Goal: Information Seeking & Learning: Learn about a topic

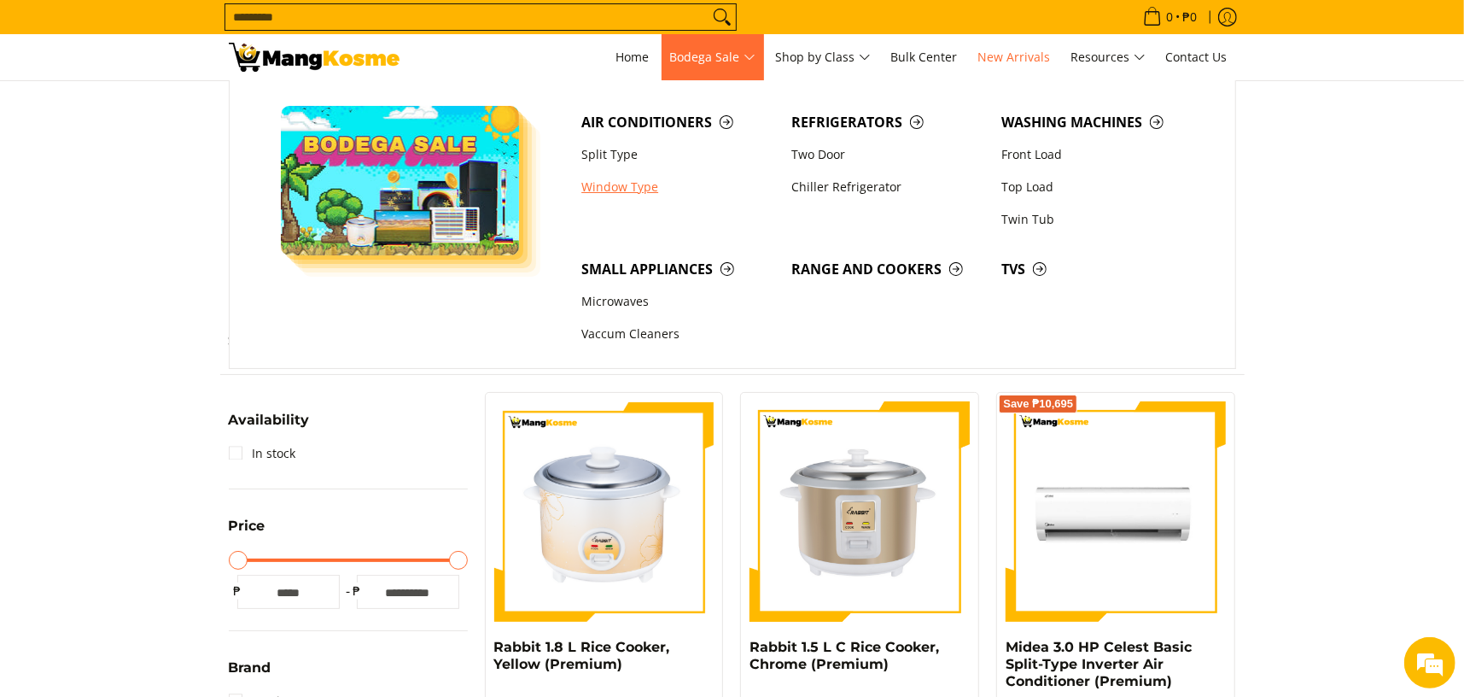
click at [621, 186] on link "Window Type" at bounding box center [678, 187] width 210 height 32
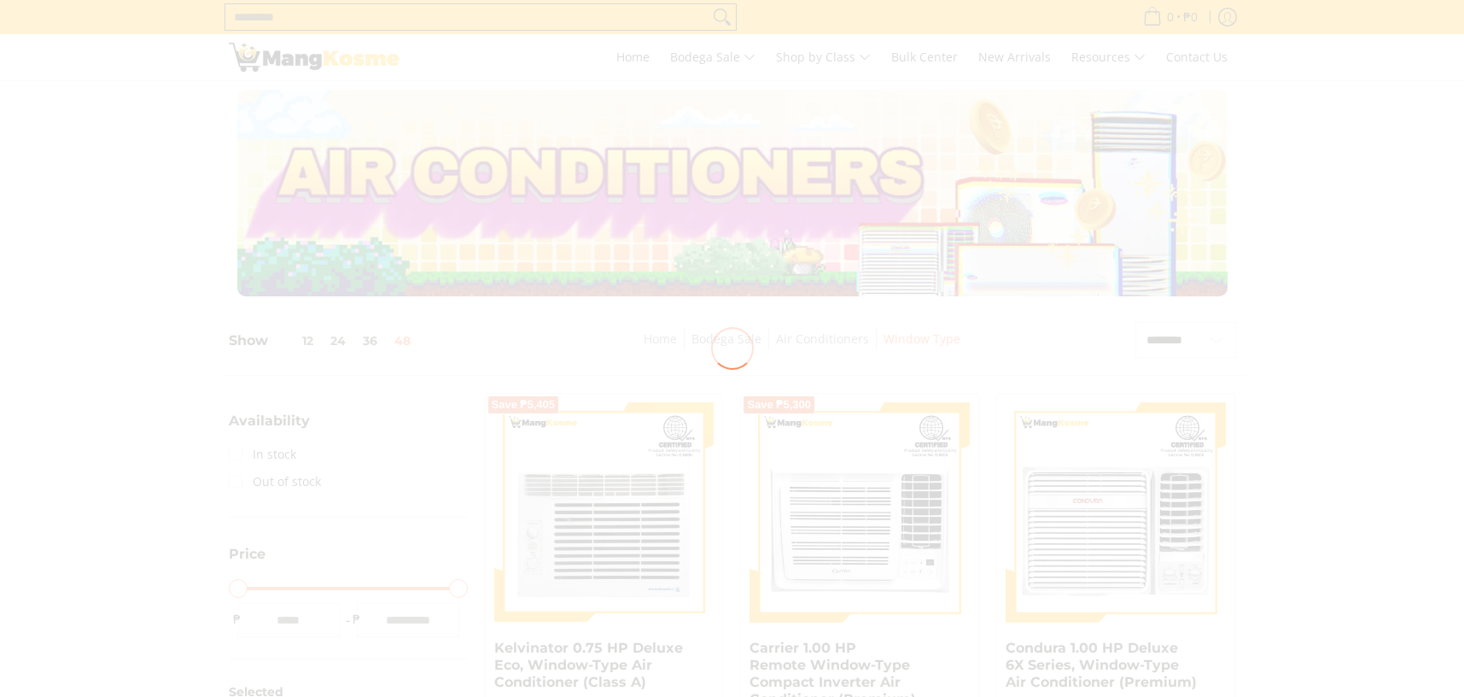
select select "**********"
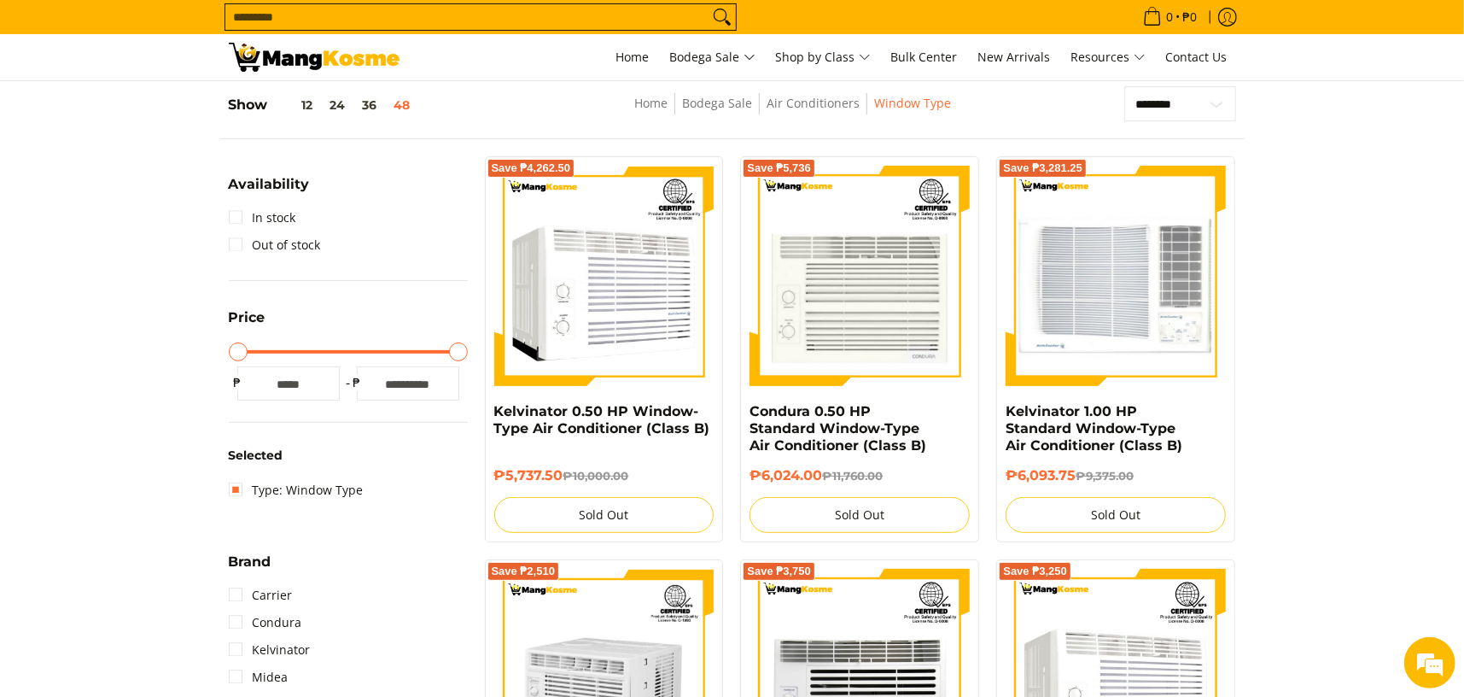
scroll to position [240, 0]
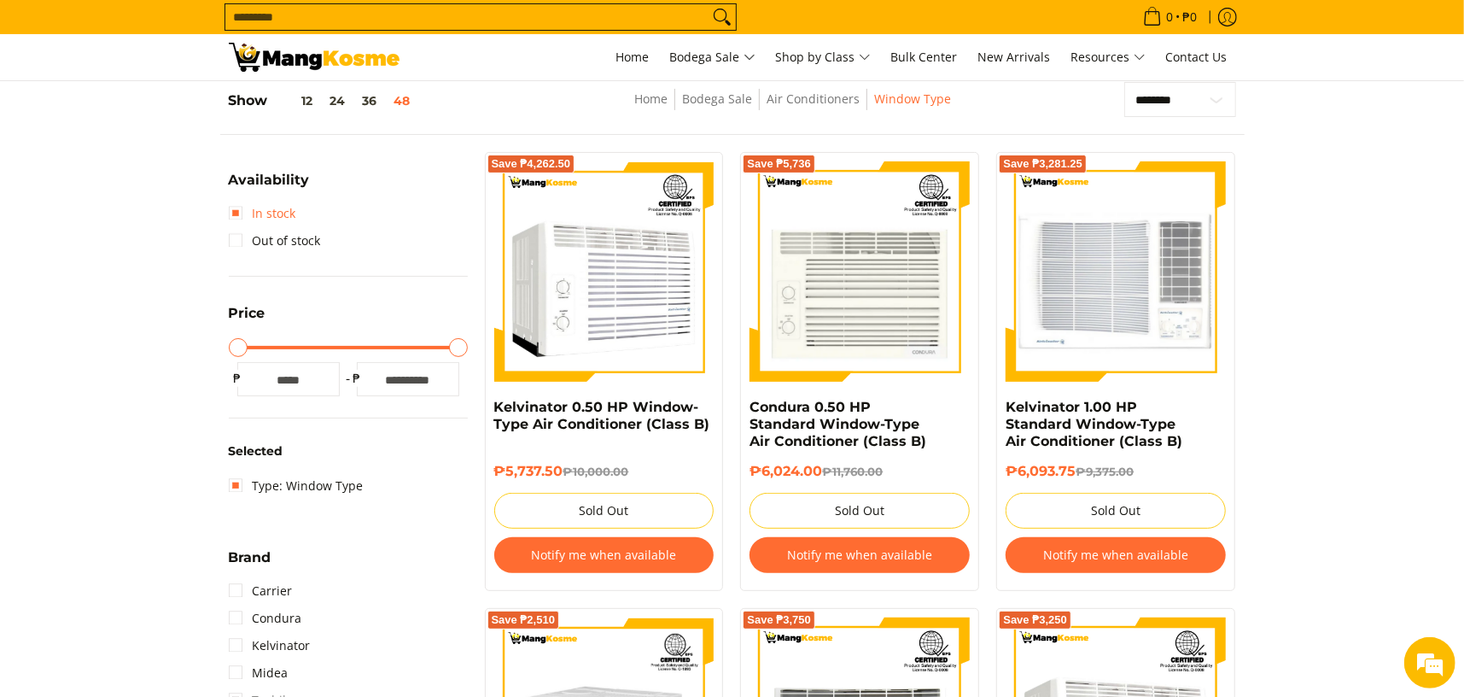
click at [241, 214] on link "In stock" at bounding box center [262, 213] width 67 height 27
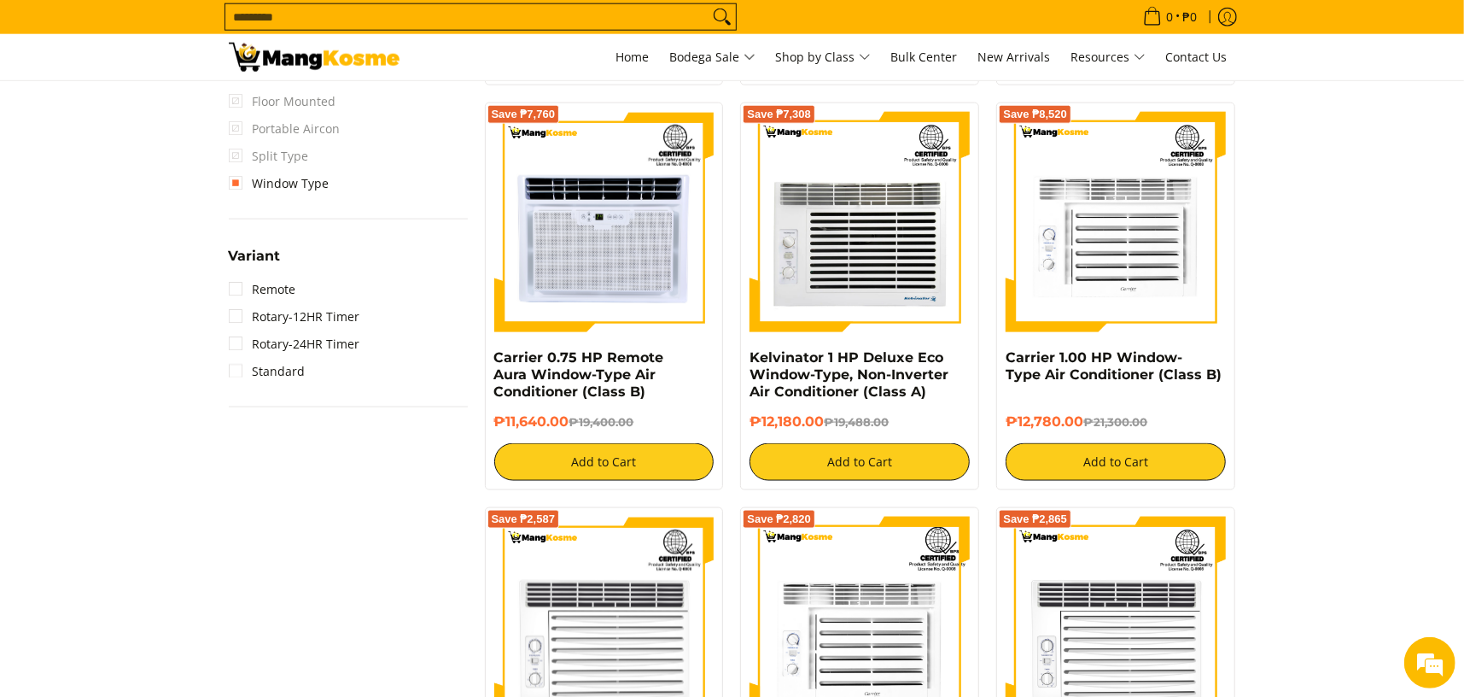
scroll to position [1435, 0]
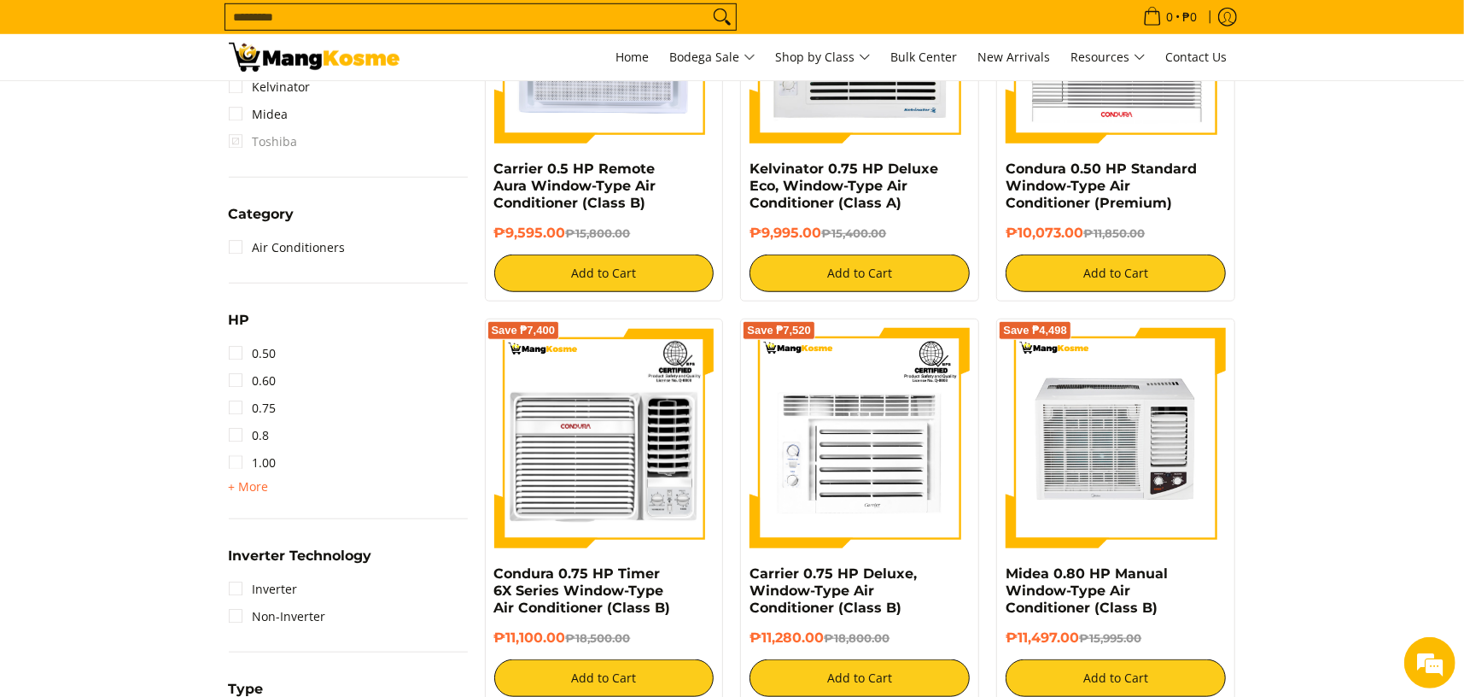
scroll to position [837, 0]
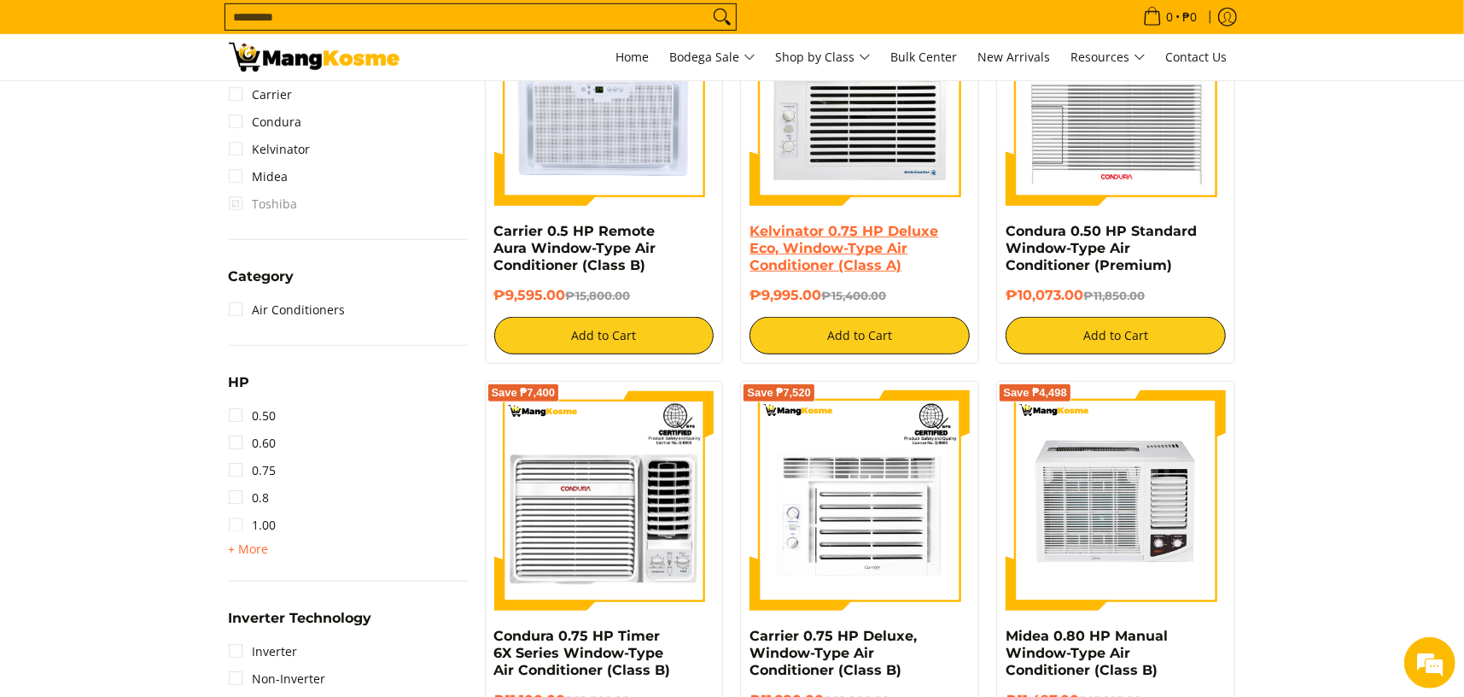
click at [869, 254] on link "Kelvinator 0.75 HP Deluxe Eco, Window-Type Air Conditioner (Class A)" at bounding box center [843, 248] width 189 height 50
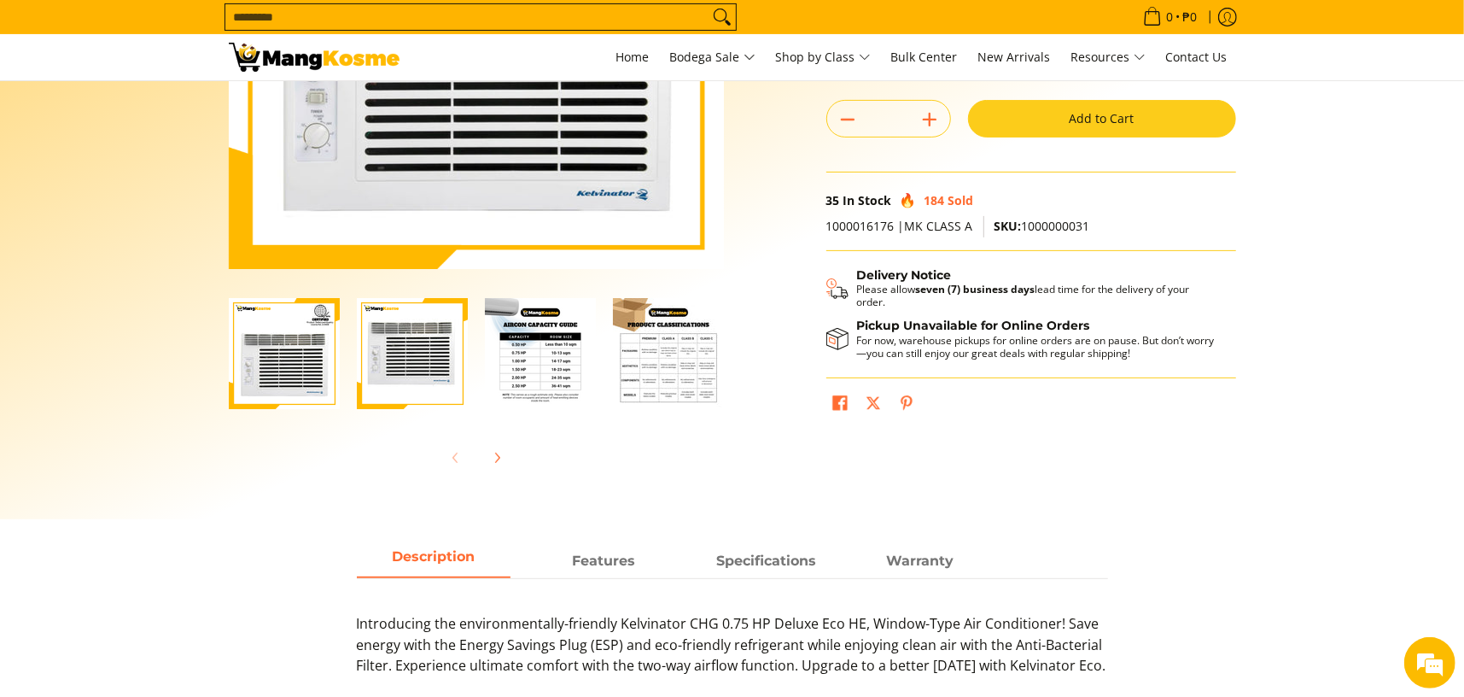
scroll to position [427, 0]
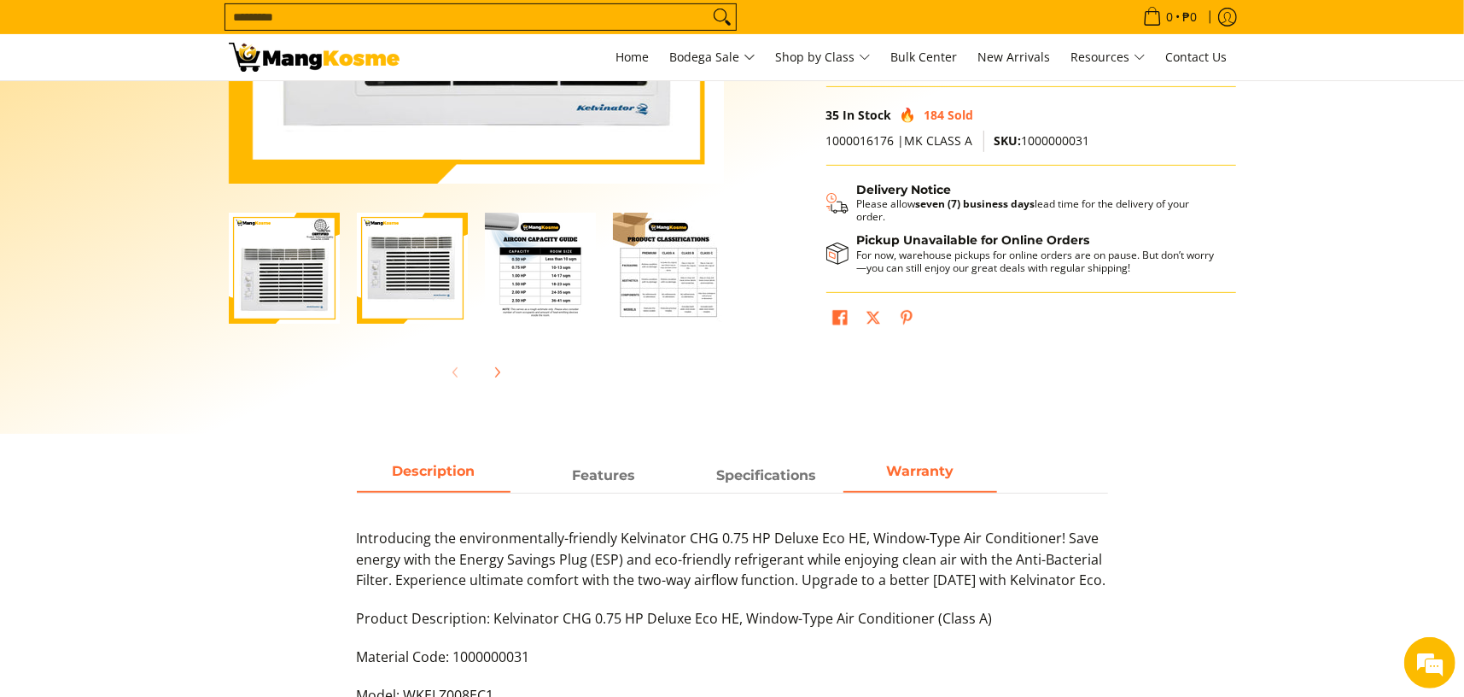
click at [926, 481] on span "Warranty" at bounding box center [920, 475] width 154 height 31
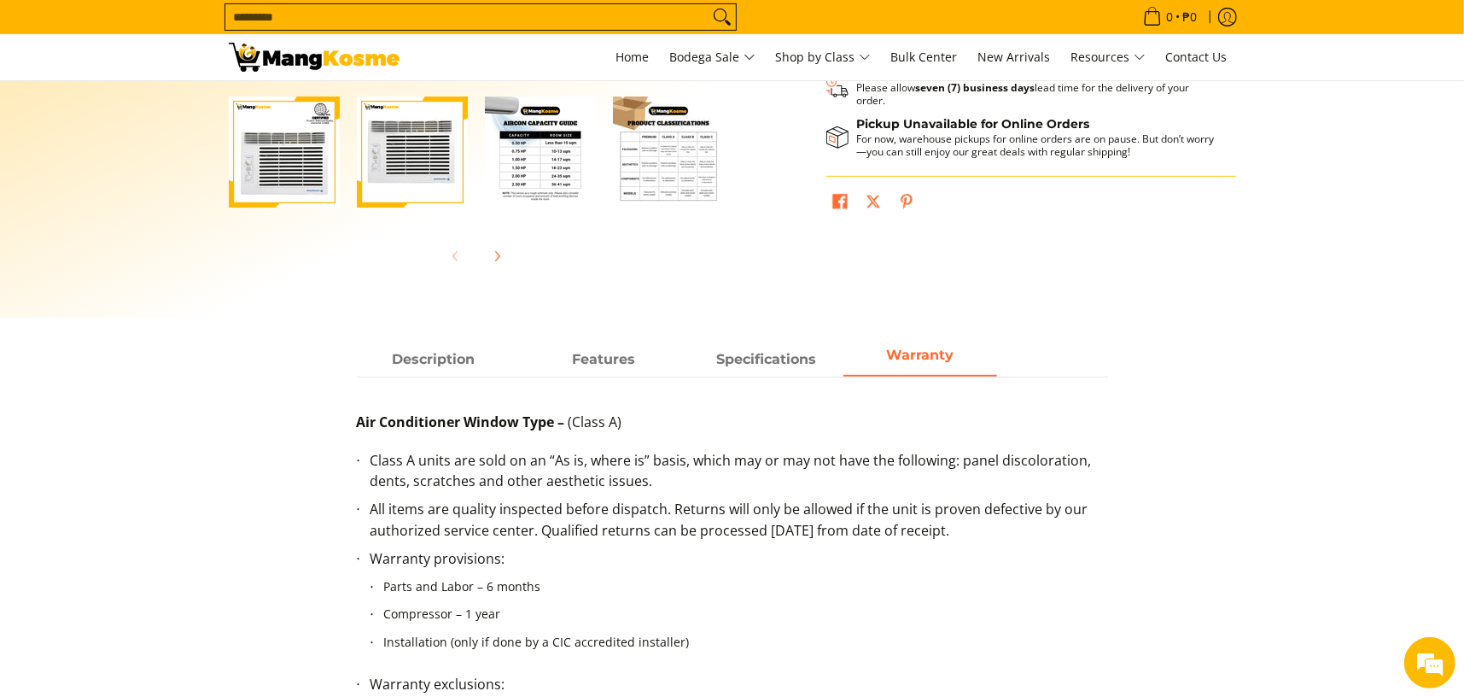
scroll to position [598, 0]
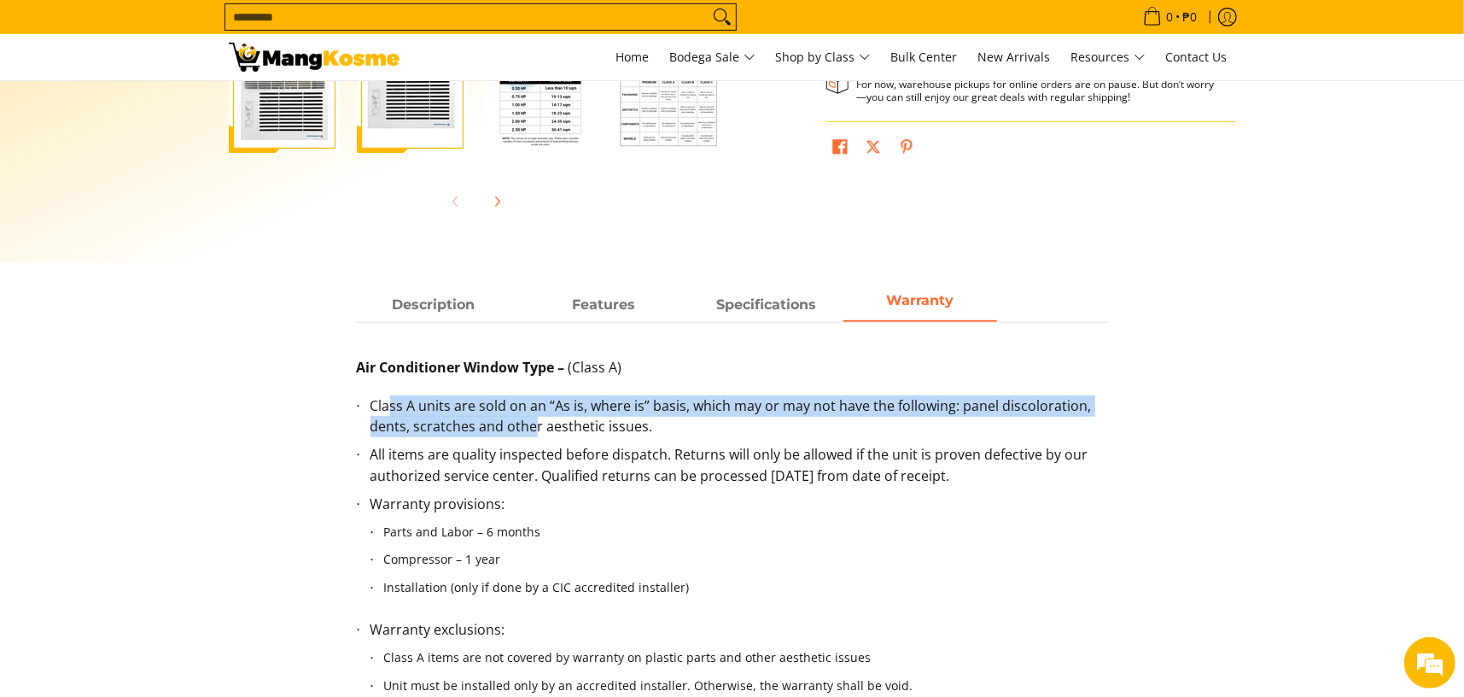
drag, startPoint x: 392, startPoint y: 411, endPoint x: 535, endPoint y: 420, distance: 143.7
click at [535, 420] on li "Class A units are sold on an “As is, where is” basis, which may or may not have…" at bounding box center [739, 420] width 738 height 50
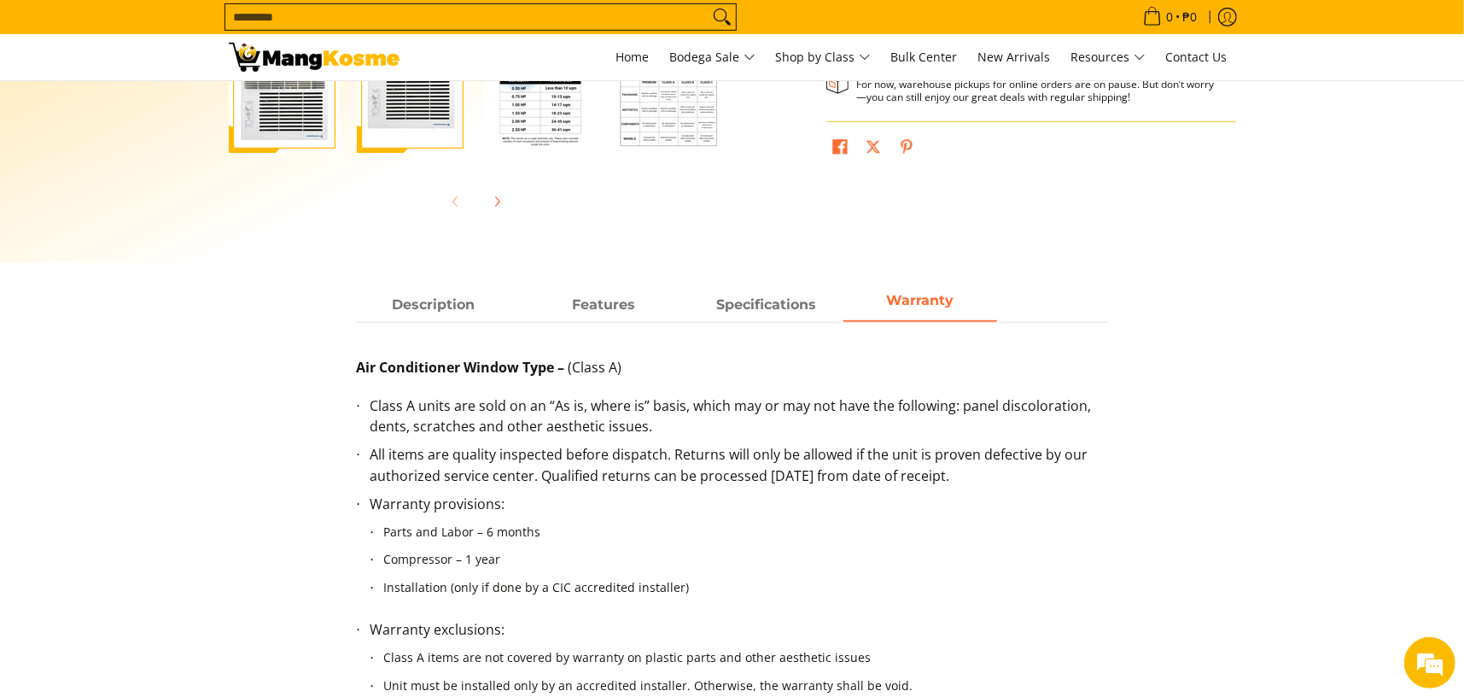
click at [731, 421] on li "Class A units are sold on an “As is, where is” basis, which may or may not have…" at bounding box center [739, 420] width 738 height 50
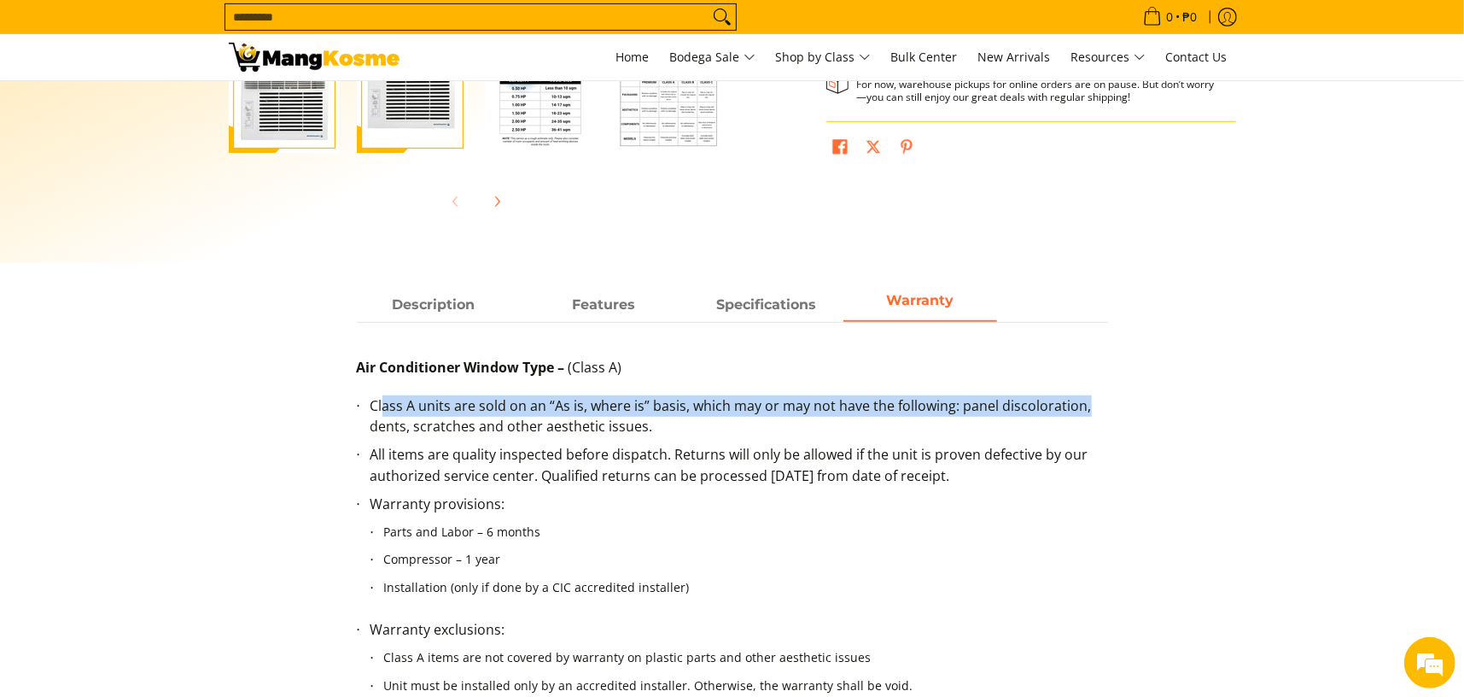
drag, startPoint x: 382, startPoint y: 407, endPoint x: 1122, endPoint y: 405, distance: 739.2
click at [1122, 405] on div "Description Features Specifications Warranty Introducing the environmentally-fr…" at bounding box center [732, 556] width 1024 height 535
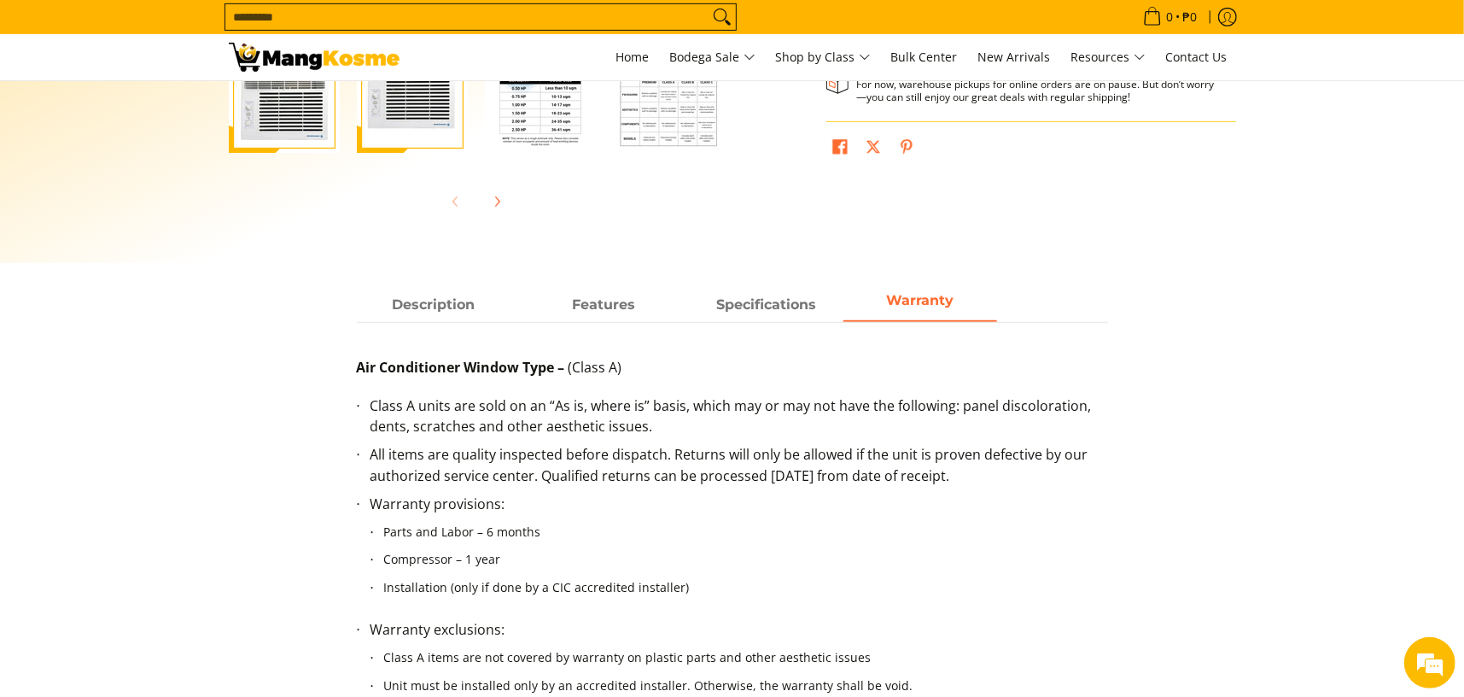
click at [787, 430] on li "Class A units are sold on an “As is, where is” basis, which may or may not have…" at bounding box center [739, 420] width 738 height 50
drag, startPoint x: 752, startPoint y: 410, endPoint x: 978, endPoint y: 408, distance: 226.2
click at [978, 408] on li "Class A units are sold on an “As is, where is” basis, which may or may not have…" at bounding box center [739, 420] width 738 height 50
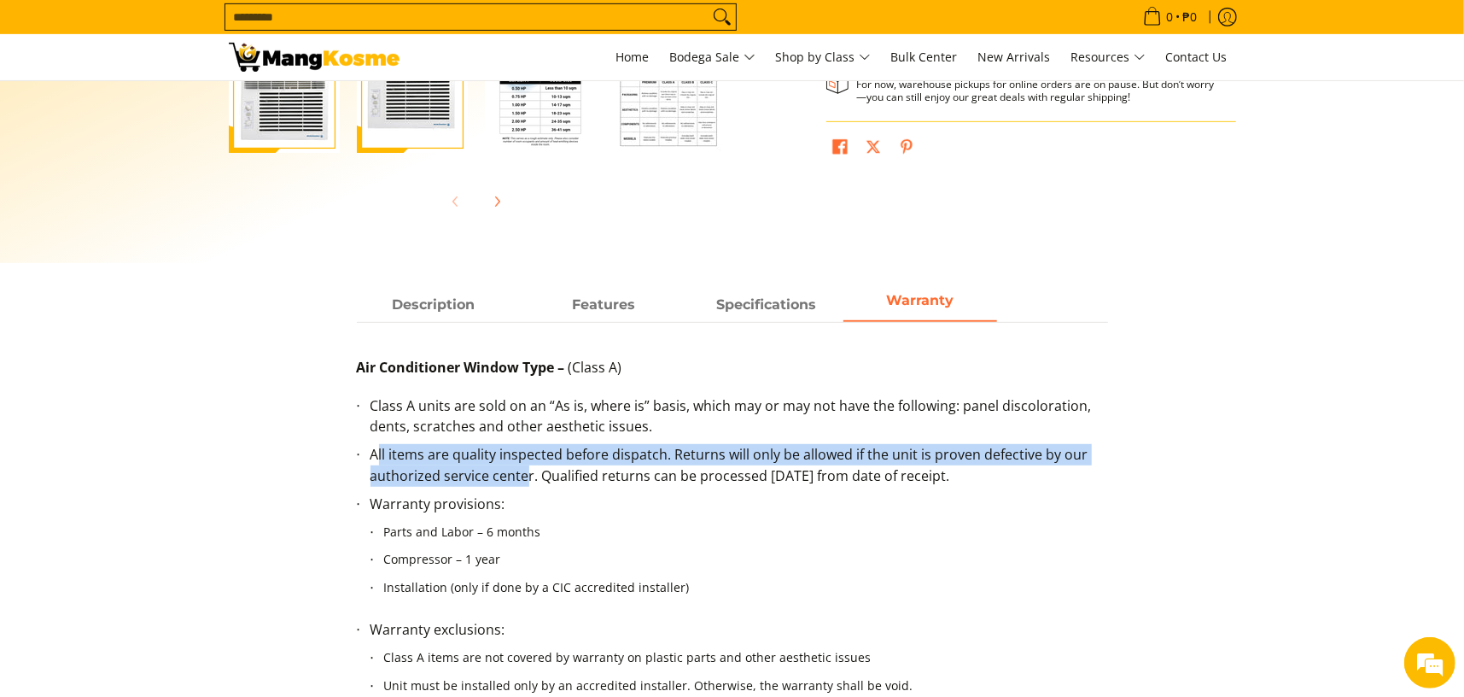
drag, startPoint x: 378, startPoint y: 455, endPoint x: 525, endPoint y: 478, distance: 148.6
click at [525, 478] on li "All items are quality inspected before dispatch. Returns will only be allowed i…" at bounding box center [739, 469] width 738 height 50
drag, startPoint x: 543, startPoint y: 474, endPoint x: 1230, endPoint y: 468, distance: 687.2
click at [1230, 468] on div "Description Features Specifications Warranty Introducing the environmentally-fr…" at bounding box center [732, 556] width 1024 height 535
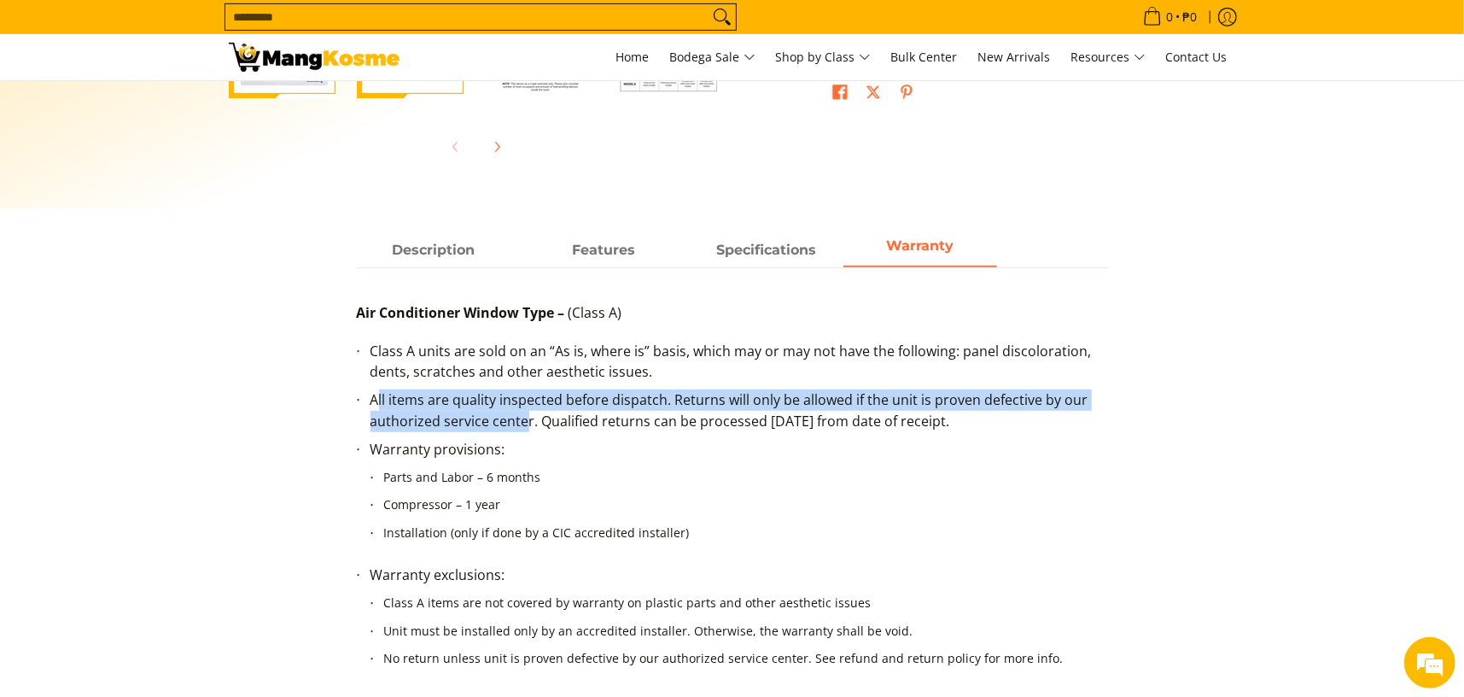
scroll to position [683, 0]
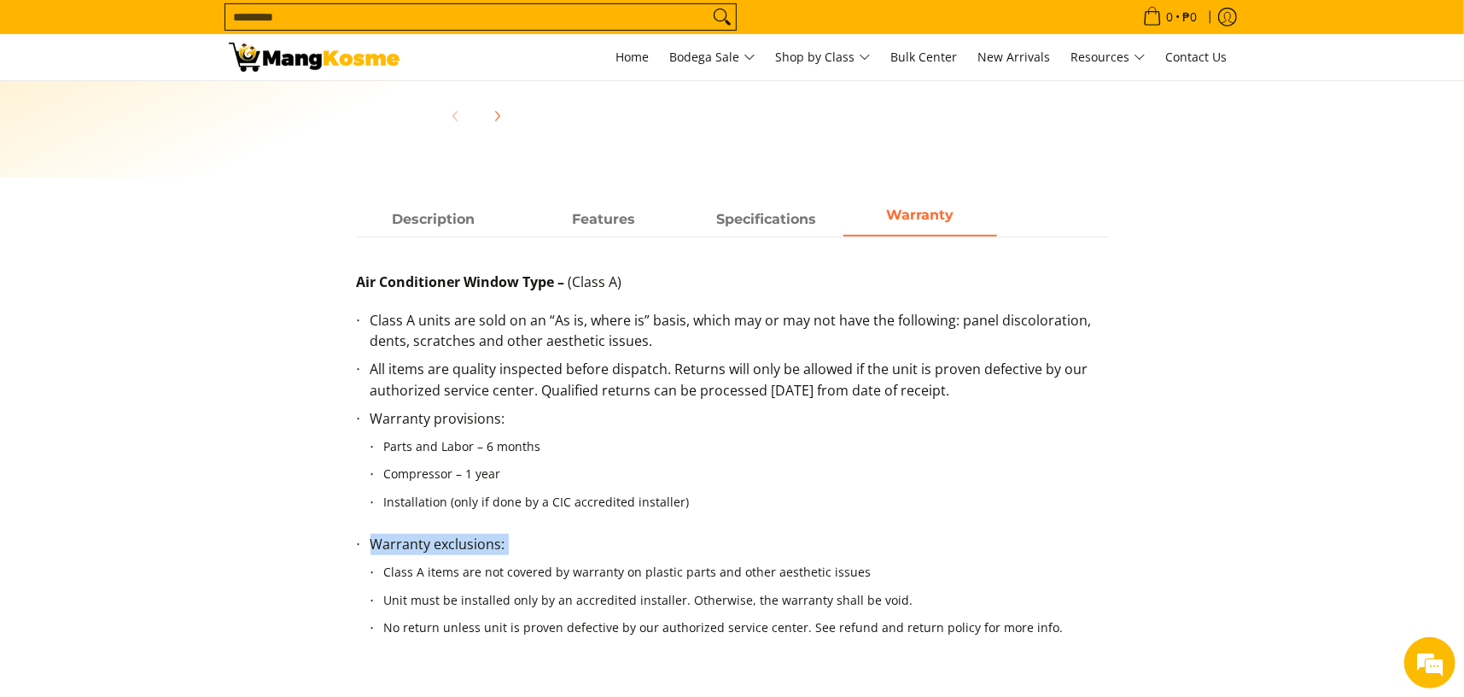
drag, startPoint x: 388, startPoint y: 578, endPoint x: 939, endPoint y: 517, distance: 553.9
click at [939, 520] on ul "Class A units are sold on an “As is, where is” basis, which may or may not have…" at bounding box center [732, 492] width 751 height 364
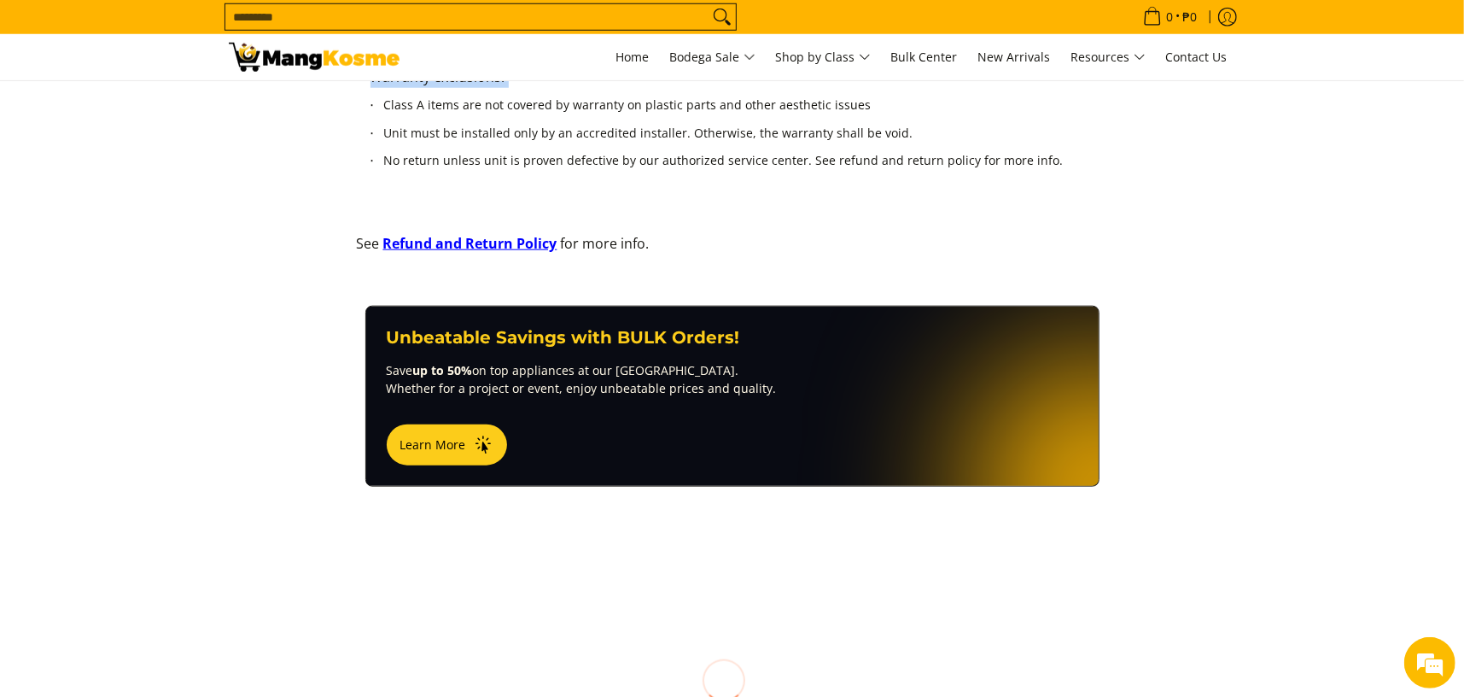
scroll to position [1195, 0]
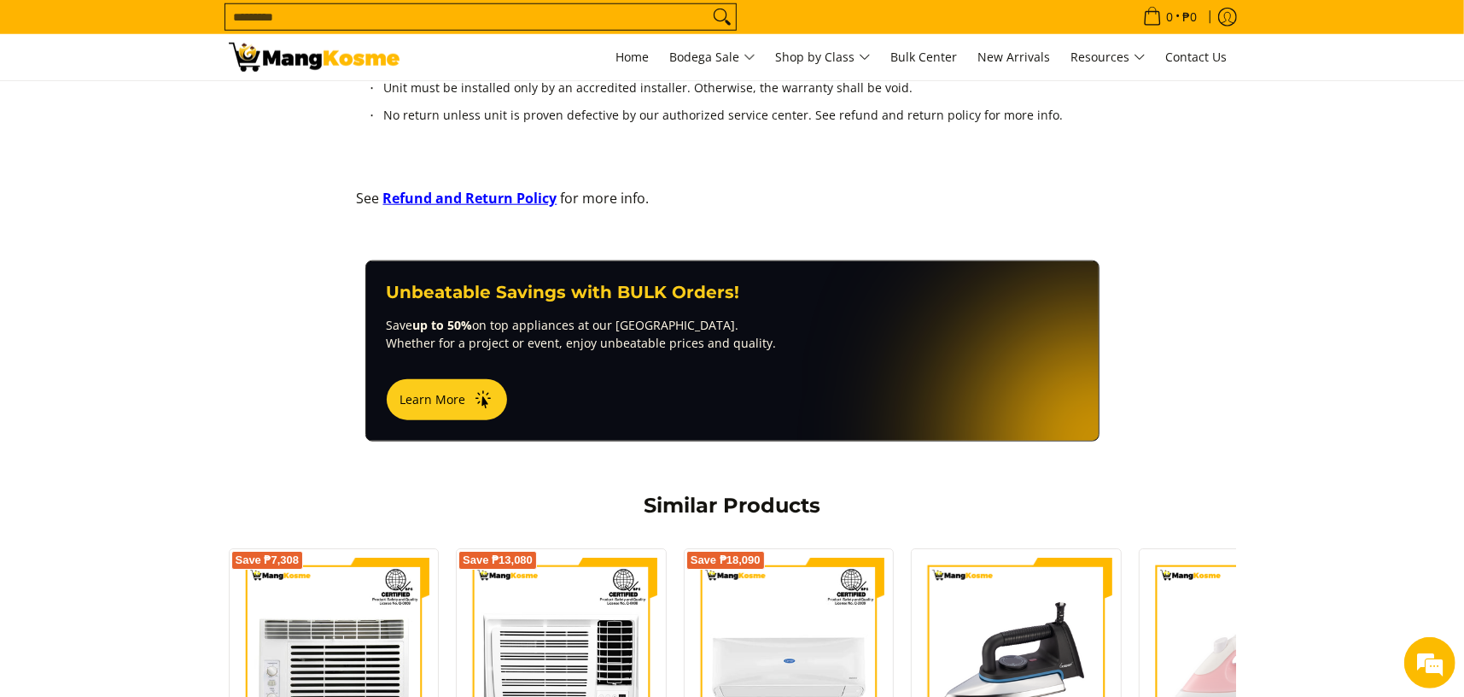
click at [474, 195] on link "Refund and Return Policy" at bounding box center [470, 198] width 174 height 19
click at [624, 51] on span "Home" at bounding box center [632, 57] width 33 height 16
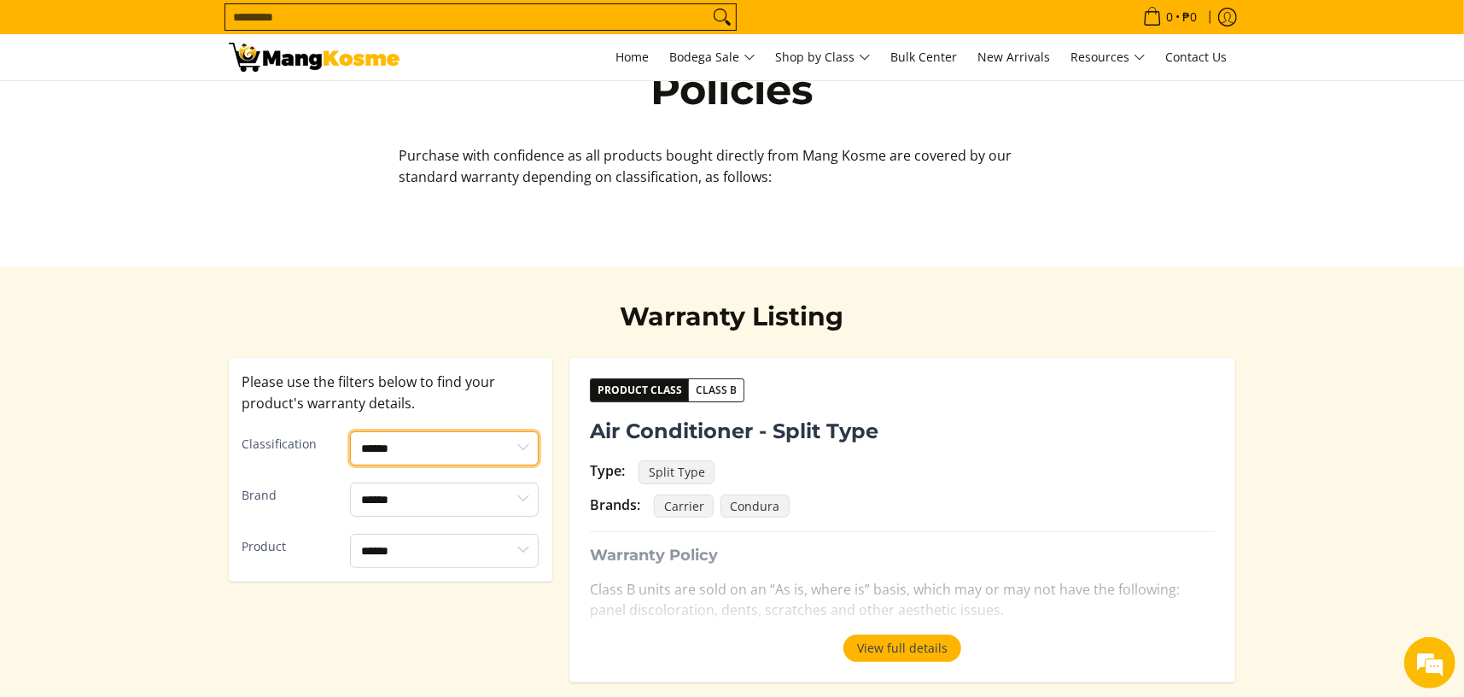
click at [465, 454] on select "****** ******* *******" at bounding box center [444, 448] width 189 height 34
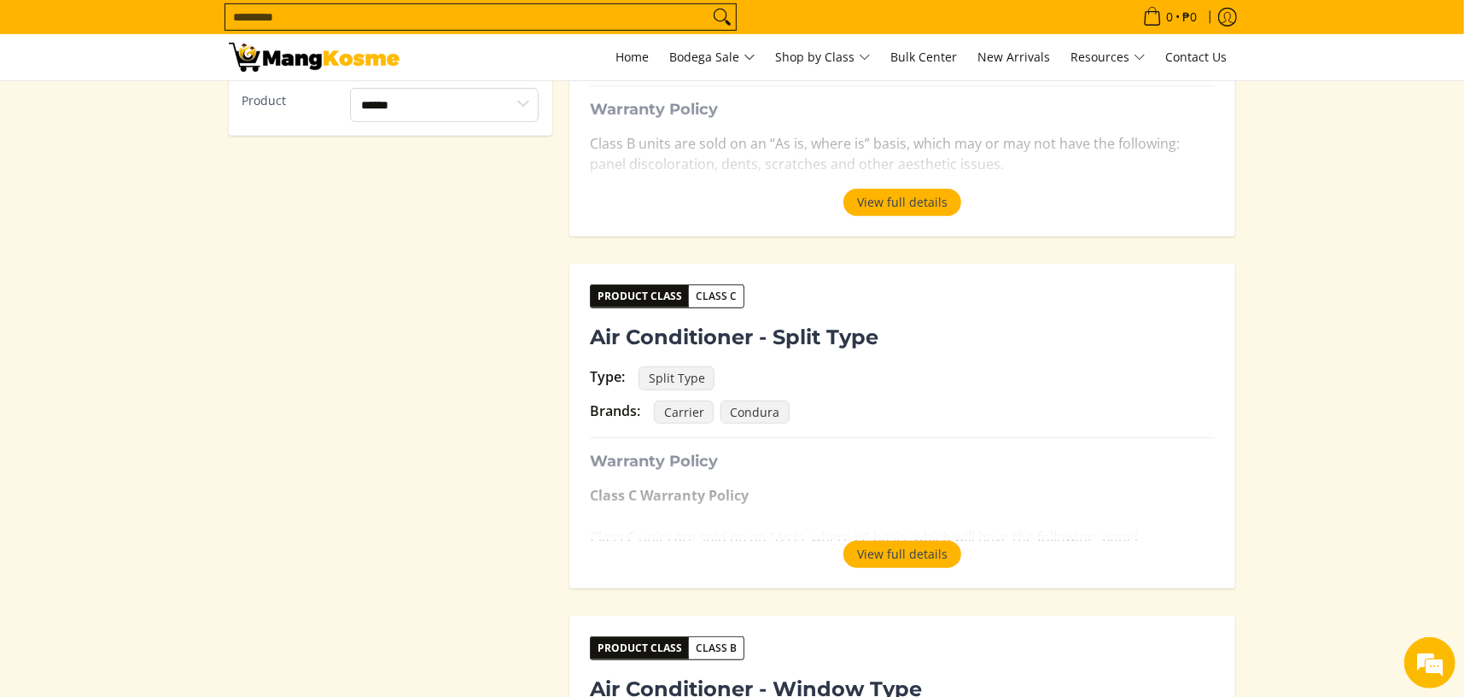
scroll to position [512, 0]
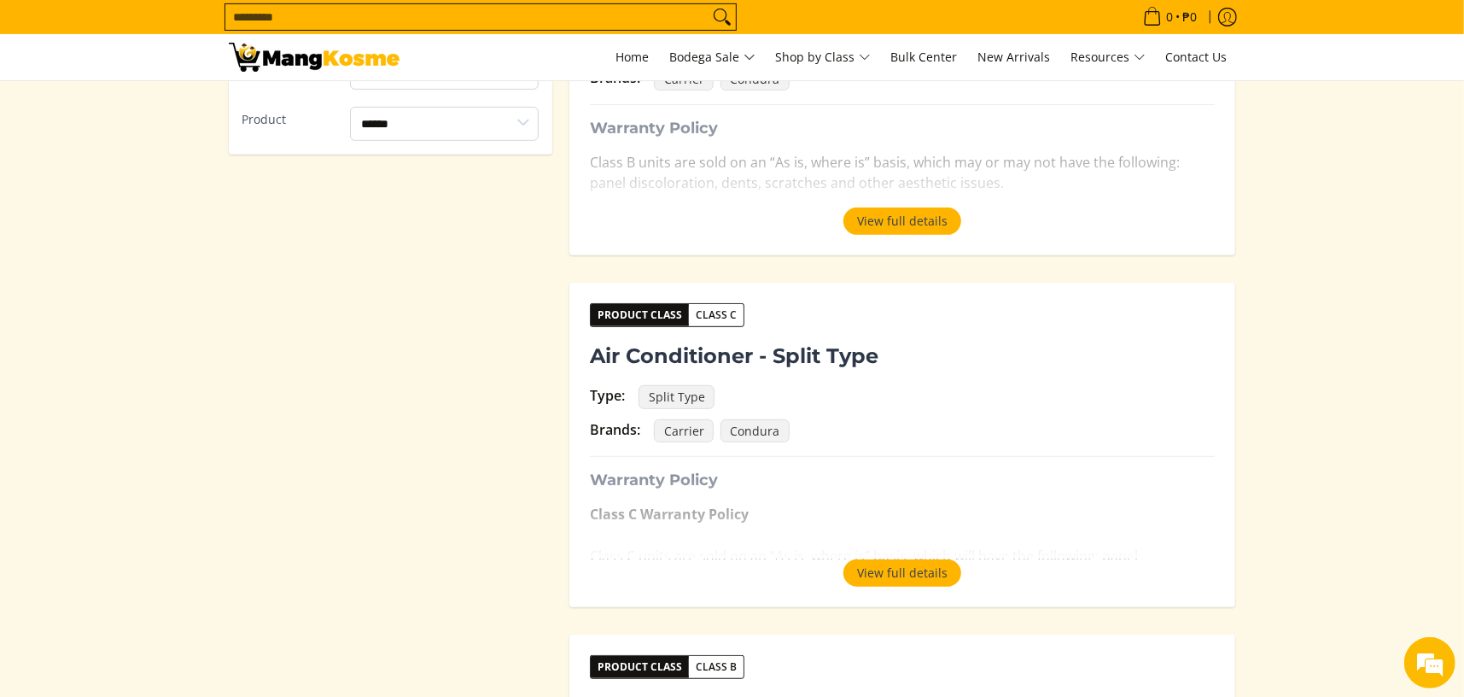
click at [717, 321] on span "Class C" at bounding box center [716, 314] width 55 height 17
drag, startPoint x: 712, startPoint y: 313, endPoint x: 707, endPoint y: 331, distance: 18.6
click at [712, 312] on span "Class C" at bounding box center [716, 314] width 55 height 17
click at [649, 512] on strong "Class C Warranty Policy" at bounding box center [669, 513] width 159 height 19
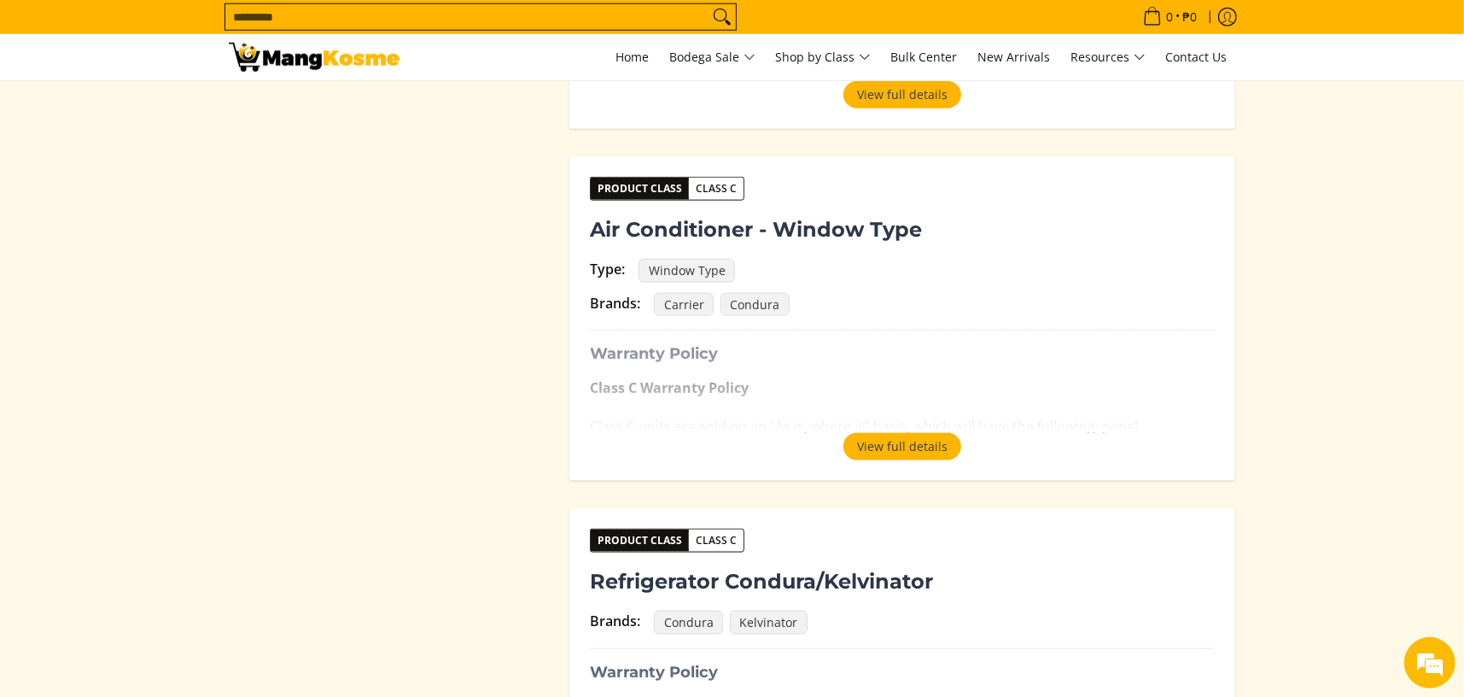
scroll to position [1024, 0]
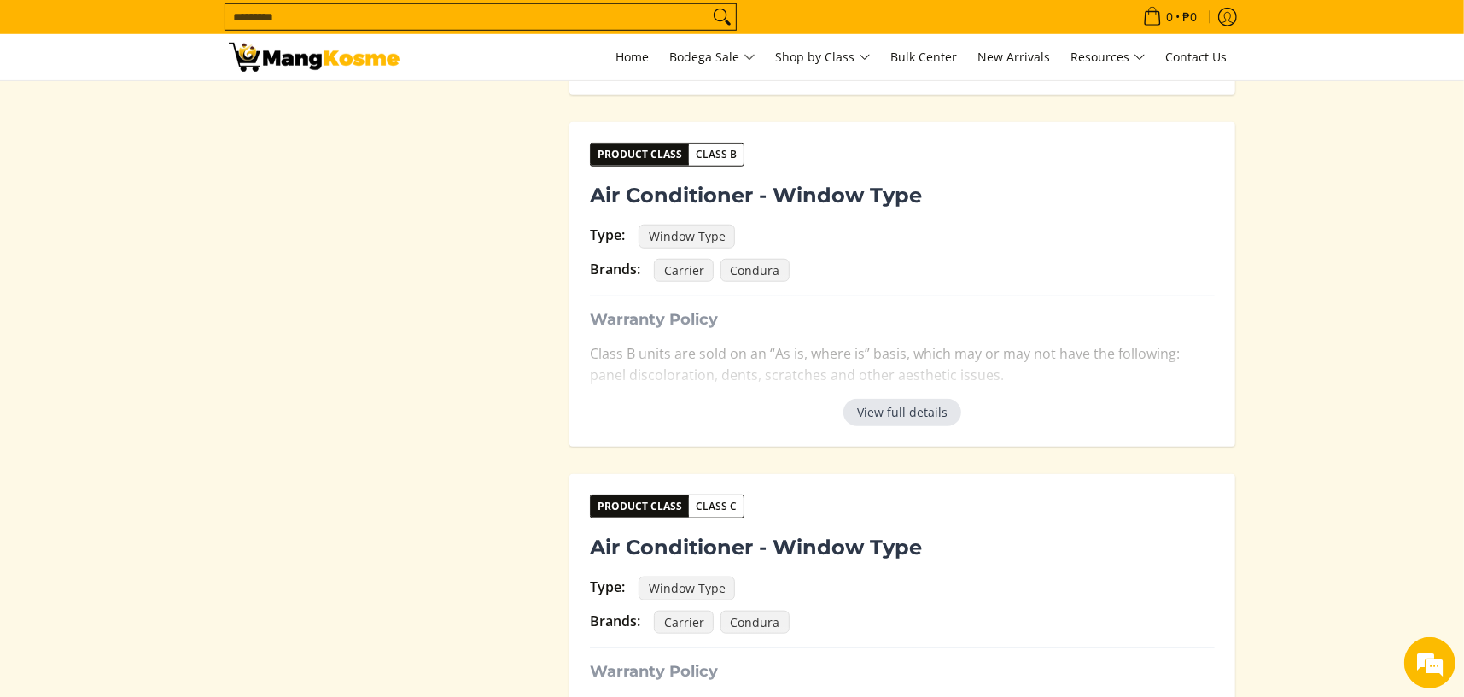
click at [915, 409] on button "View full details" at bounding box center [902, 412] width 118 height 27
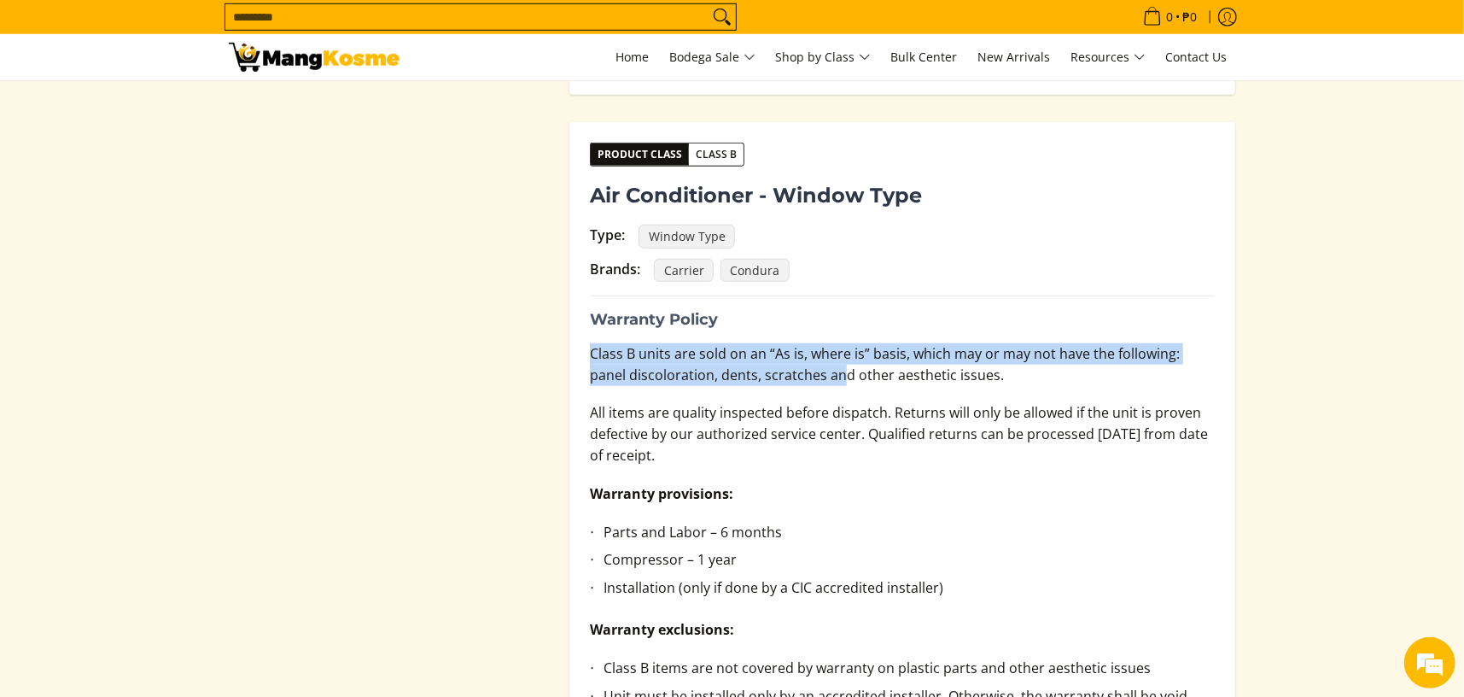
drag, startPoint x: 591, startPoint y: 358, endPoint x: 739, endPoint y: 416, distance: 159.5
click at [791, 394] on p "Class B units are sold on an “As is, where is” basis, which may or may not have…" at bounding box center [902, 373] width 625 height 60
drag, startPoint x: 610, startPoint y: 417, endPoint x: 791, endPoint y: 481, distance: 191.7
click at [791, 481] on p "All items are quality inspected before dispatch. Returns will only be allowed i…" at bounding box center [902, 442] width 625 height 80
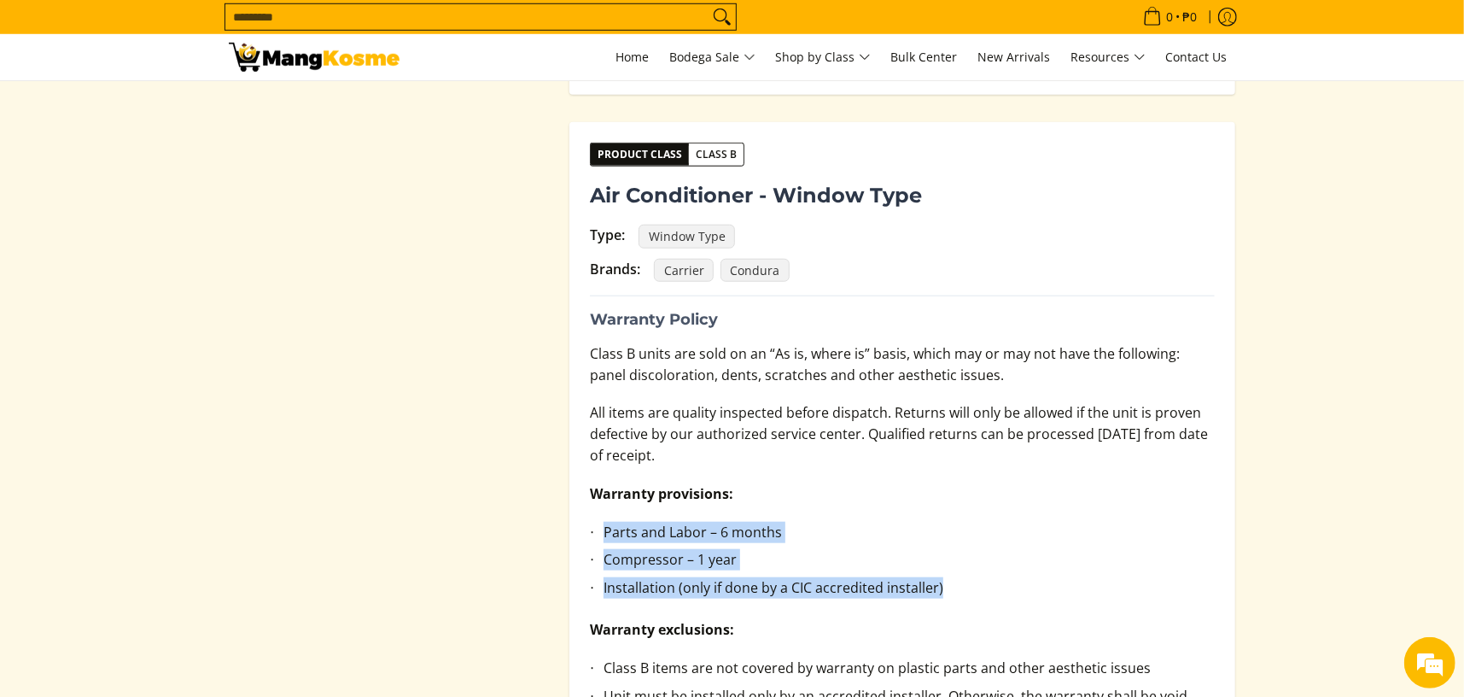
drag, startPoint x: 605, startPoint y: 521, endPoint x: 1024, endPoint y: 594, distance: 425.5
click at [1024, 594] on ul "Parts and Labor – 6 months Compressor – 1 year Installation (only if done by a …" at bounding box center [902, 570] width 625 height 97
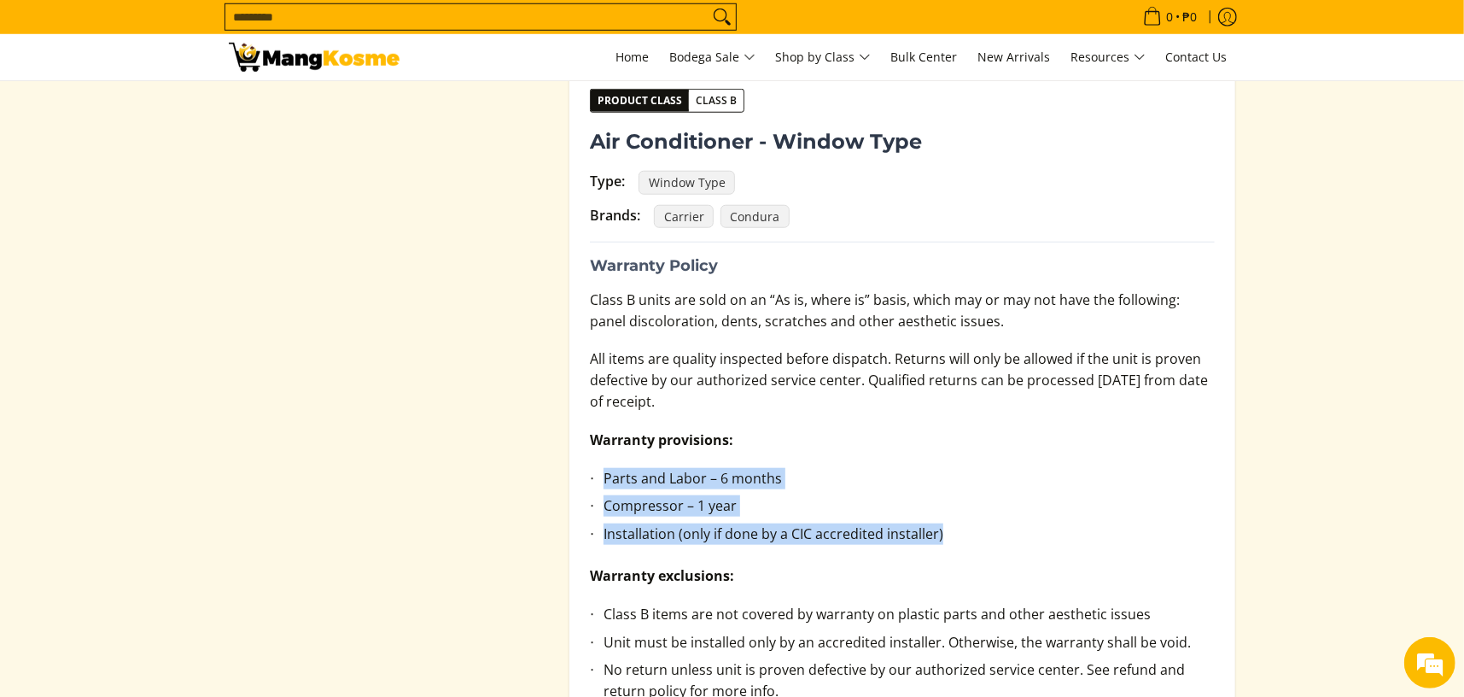
scroll to position [1280, 0]
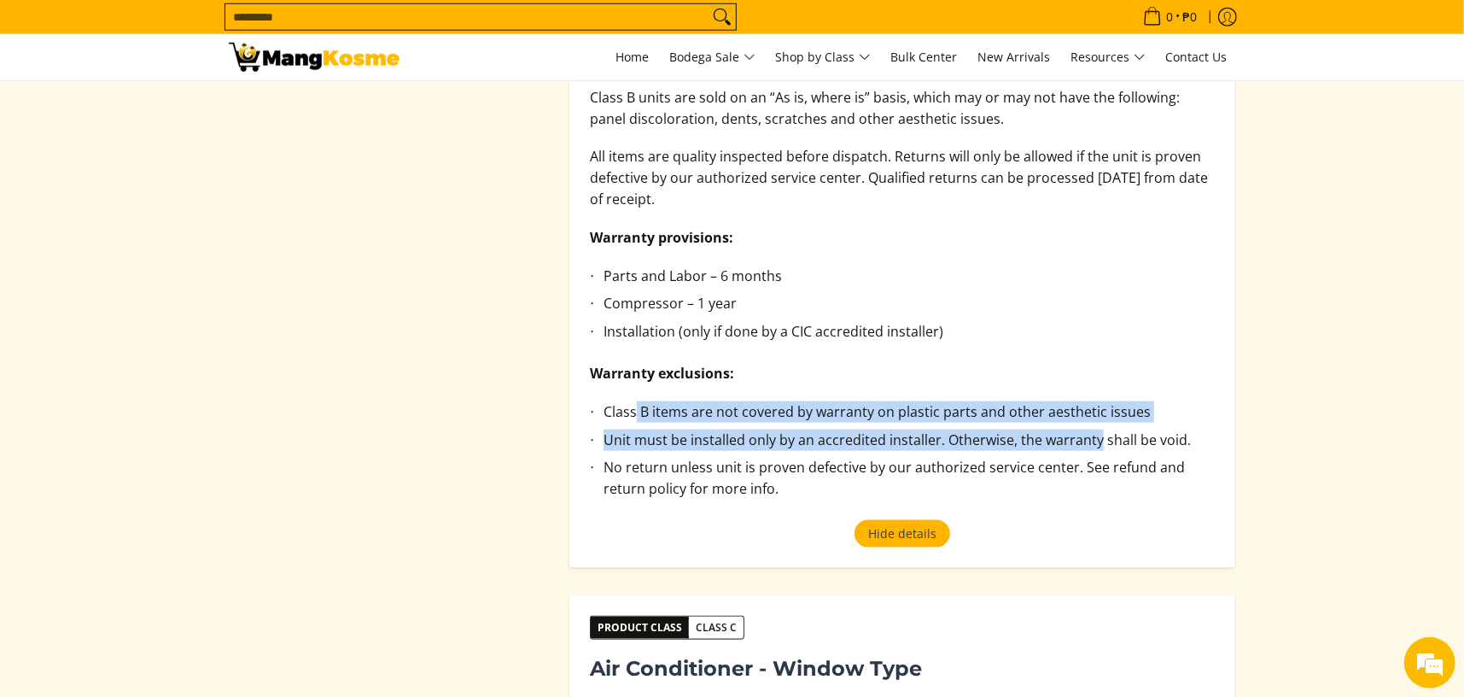
drag, startPoint x: 659, startPoint y: 413, endPoint x: 1094, endPoint y: 444, distance: 436.4
click at [1094, 444] on ul "Class B items are not covered by warranty on plastic parts and other aesthetic …" at bounding box center [902, 460] width 625 height 119
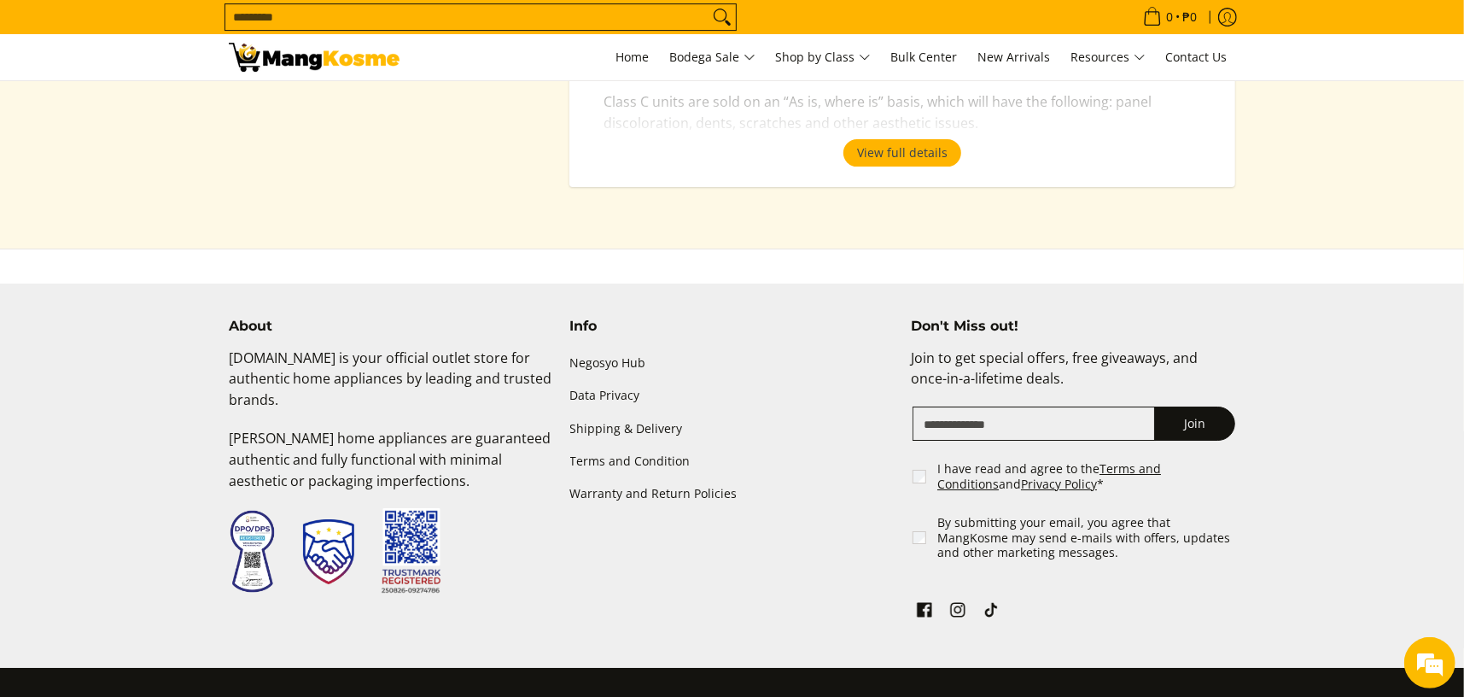
scroll to position [4187, 0]
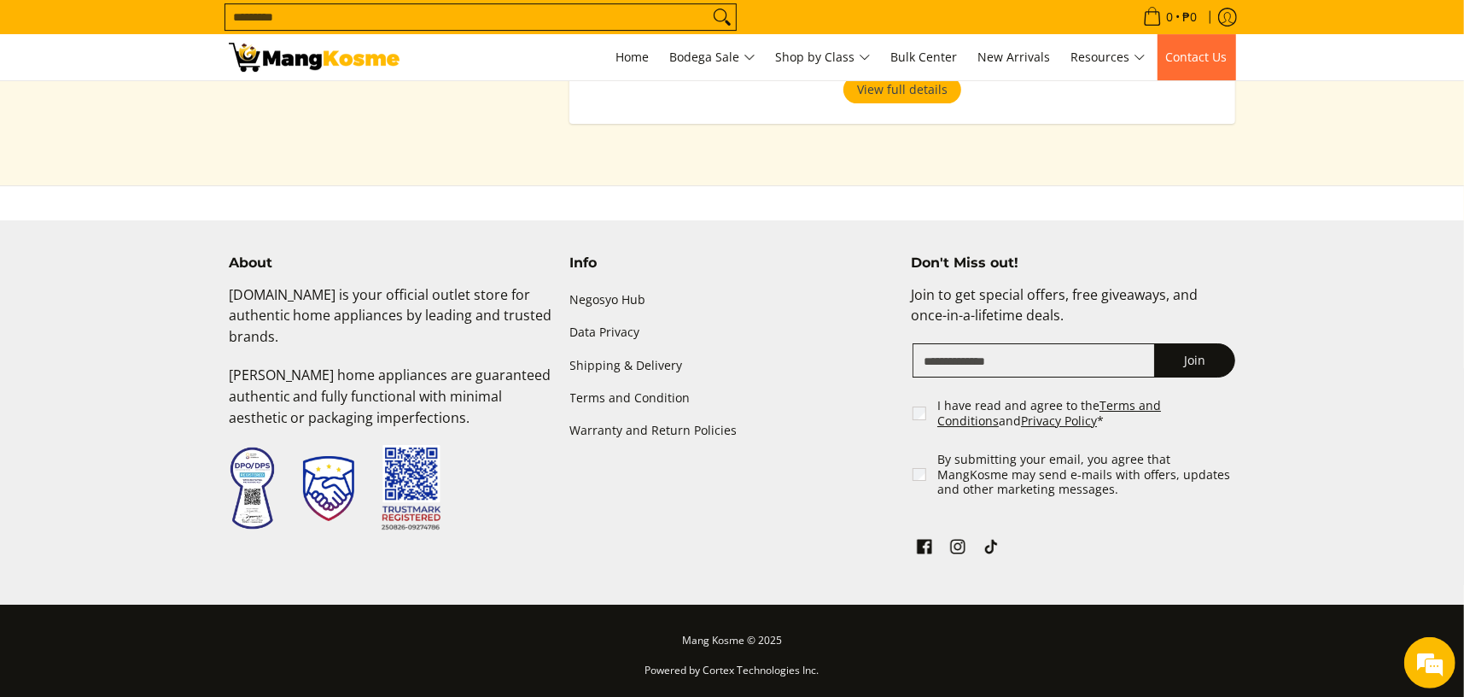
click at [1195, 68] on link "Contact Us" at bounding box center [1196, 57] width 79 height 46
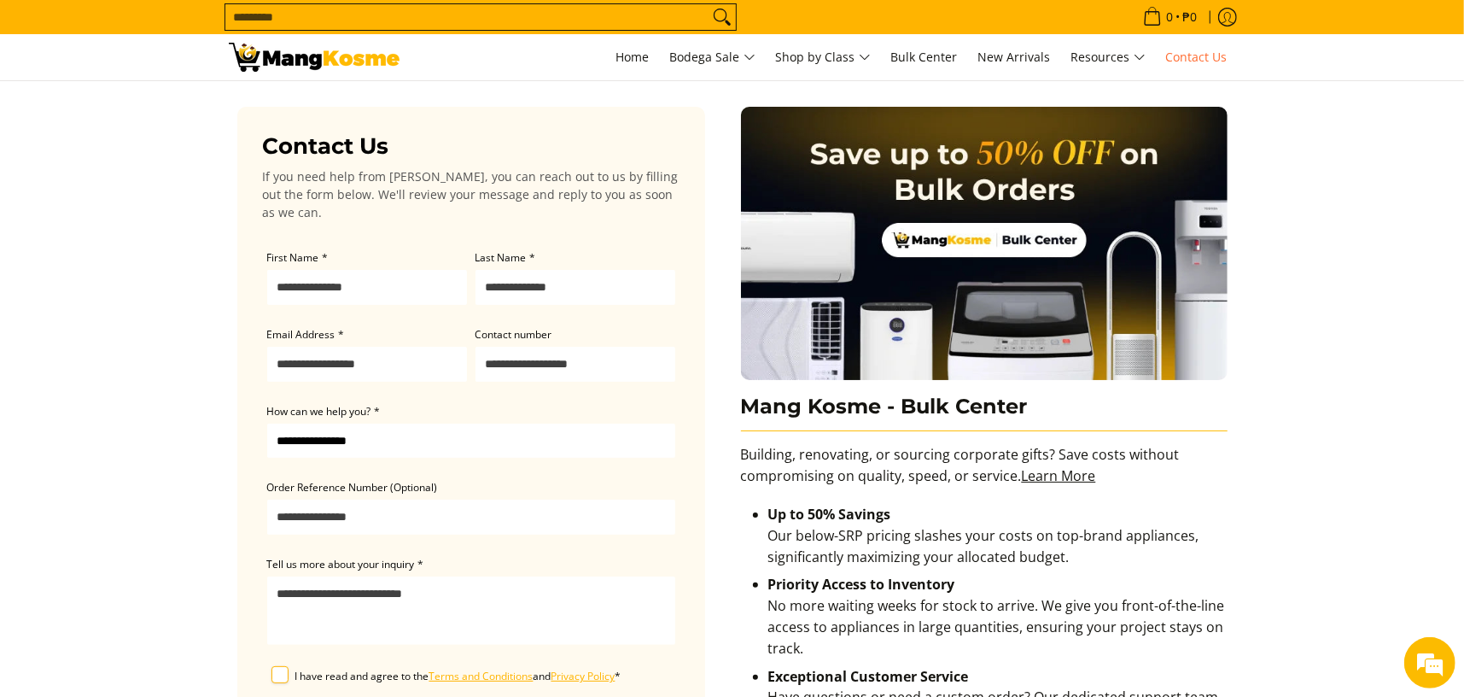
click at [388, 292] on input "First Name *" at bounding box center [367, 287] width 200 height 35
click at [276, 370] on input "Email Address *" at bounding box center [367, 364] width 200 height 35
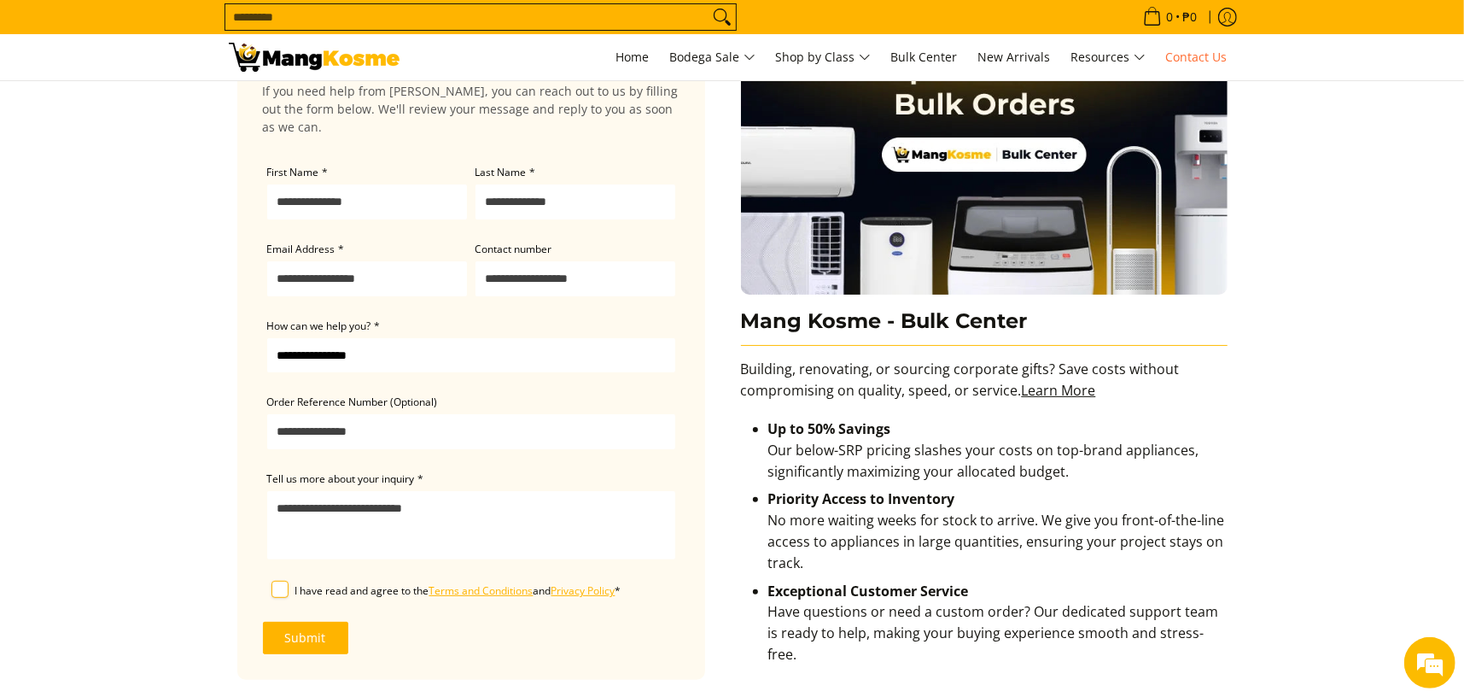
click at [317, 277] on input "Email Address *" at bounding box center [367, 278] width 200 height 35
click at [183, 428] on main "Contact Us If you need help from Mang Kosme, you can reach out to us by filling…" at bounding box center [732, 626] width 1464 height 1260
click at [317, 440] on input "Order Reference Number (Optional)" at bounding box center [471, 431] width 408 height 35
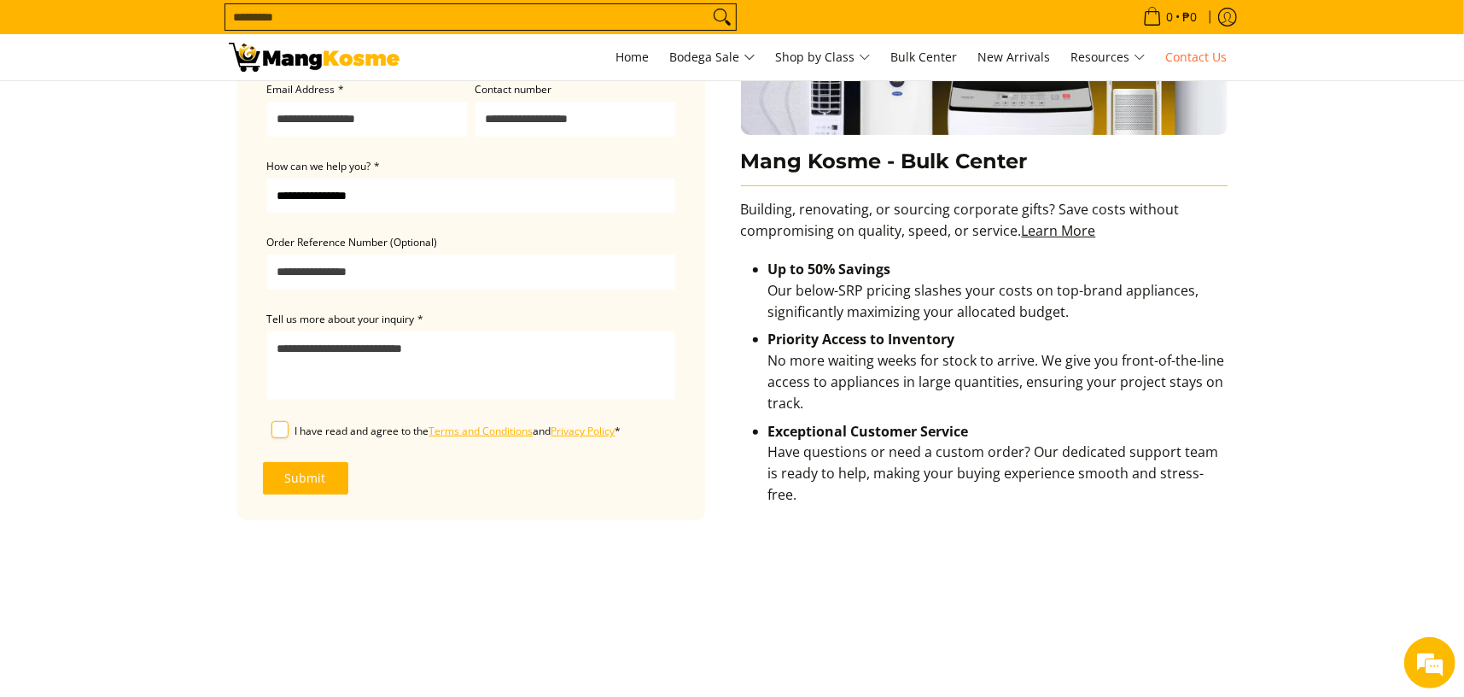
scroll to position [256, 0]
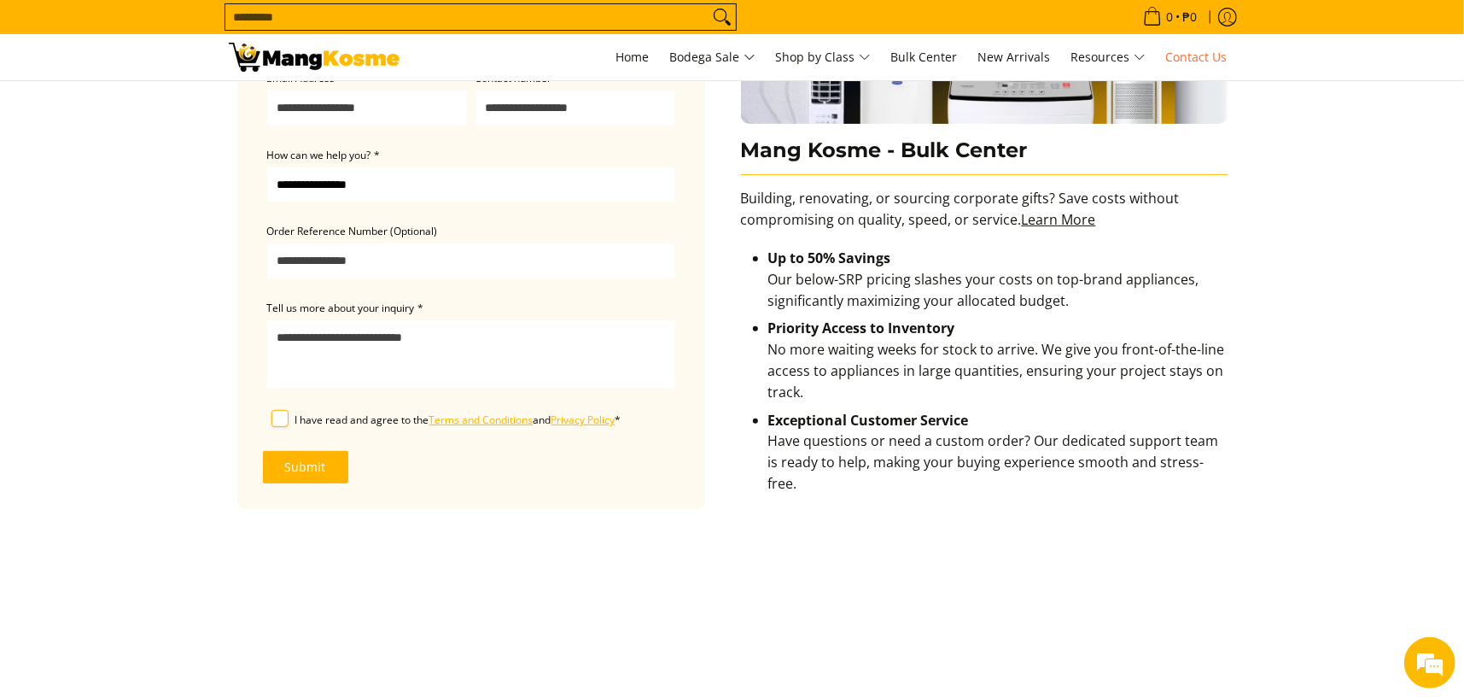
click at [179, 467] on main "Contact Us If you need help from Mang Kosme, you can reach out to us by filling…" at bounding box center [732, 455] width 1464 height 1260
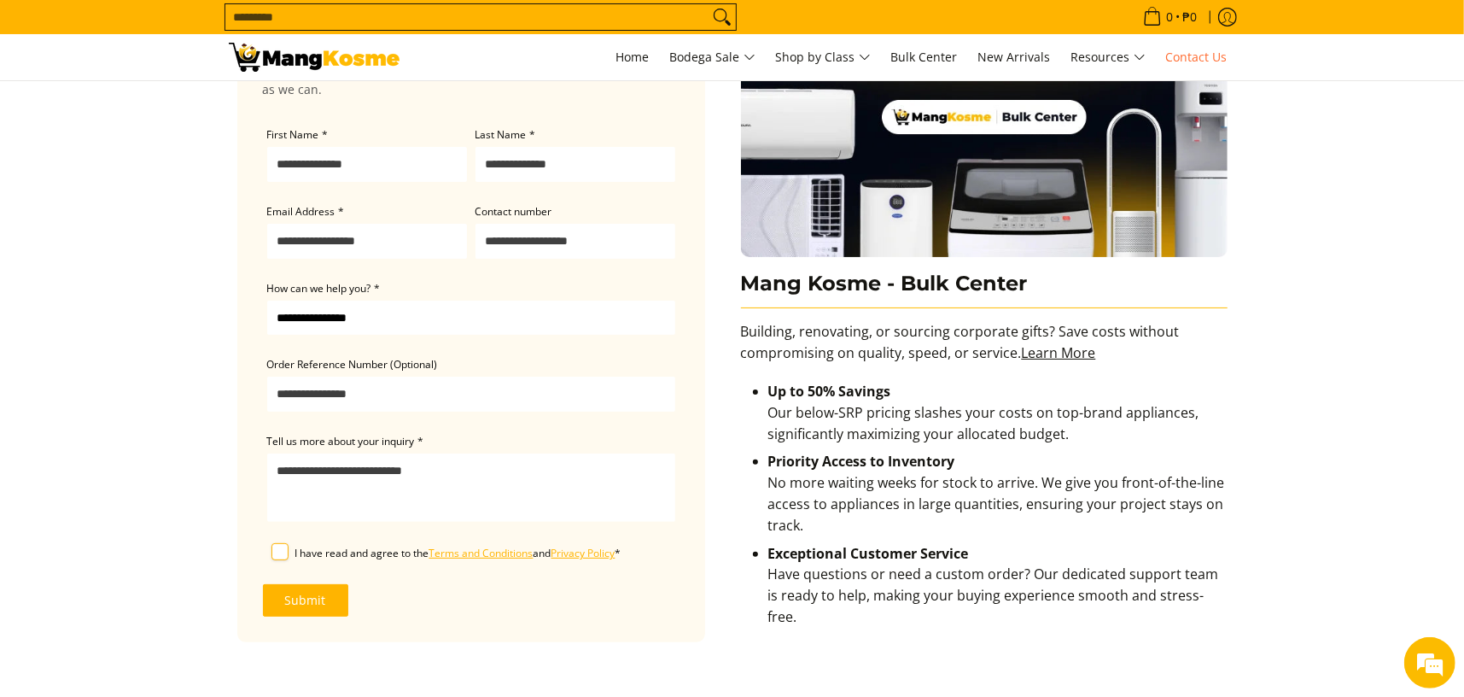
scroll to position [0, 0]
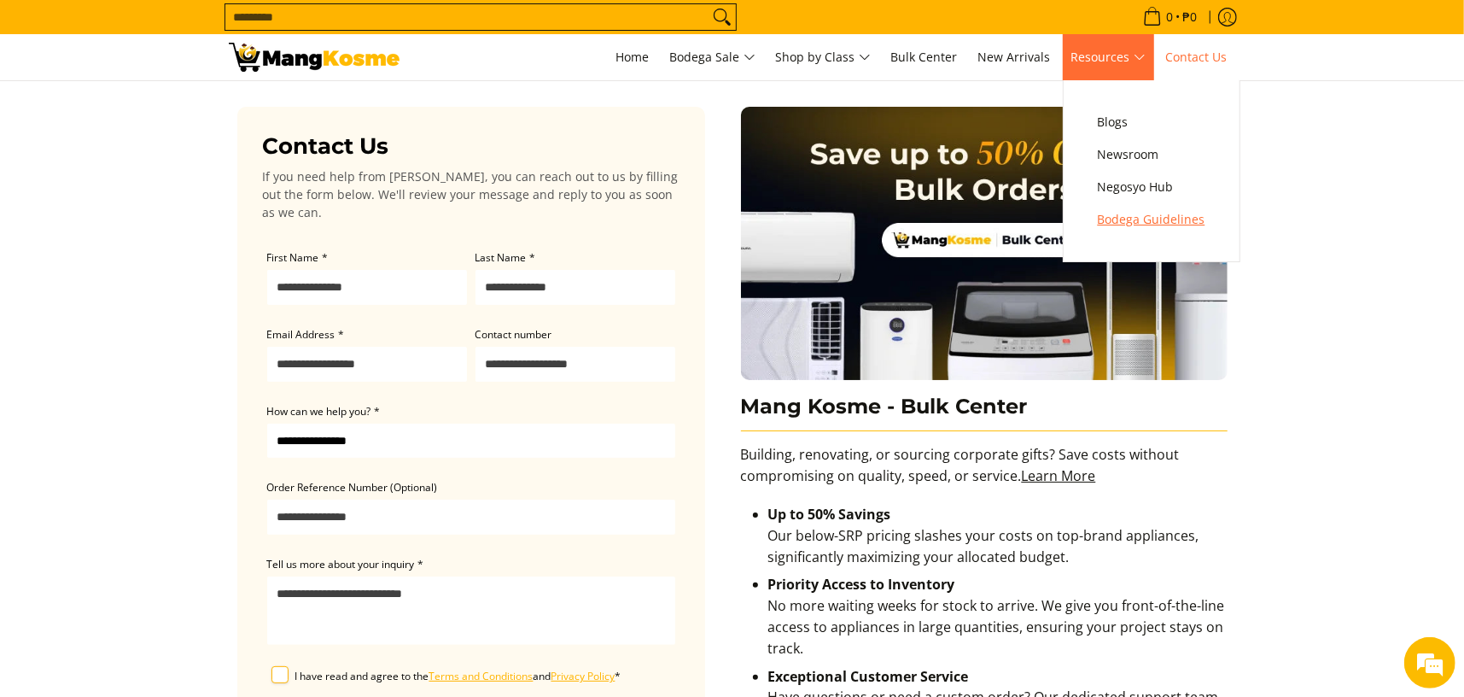
click at [1152, 223] on span "Bodega Guidelines" at bounding box center [1152, 219] width 108 height 21
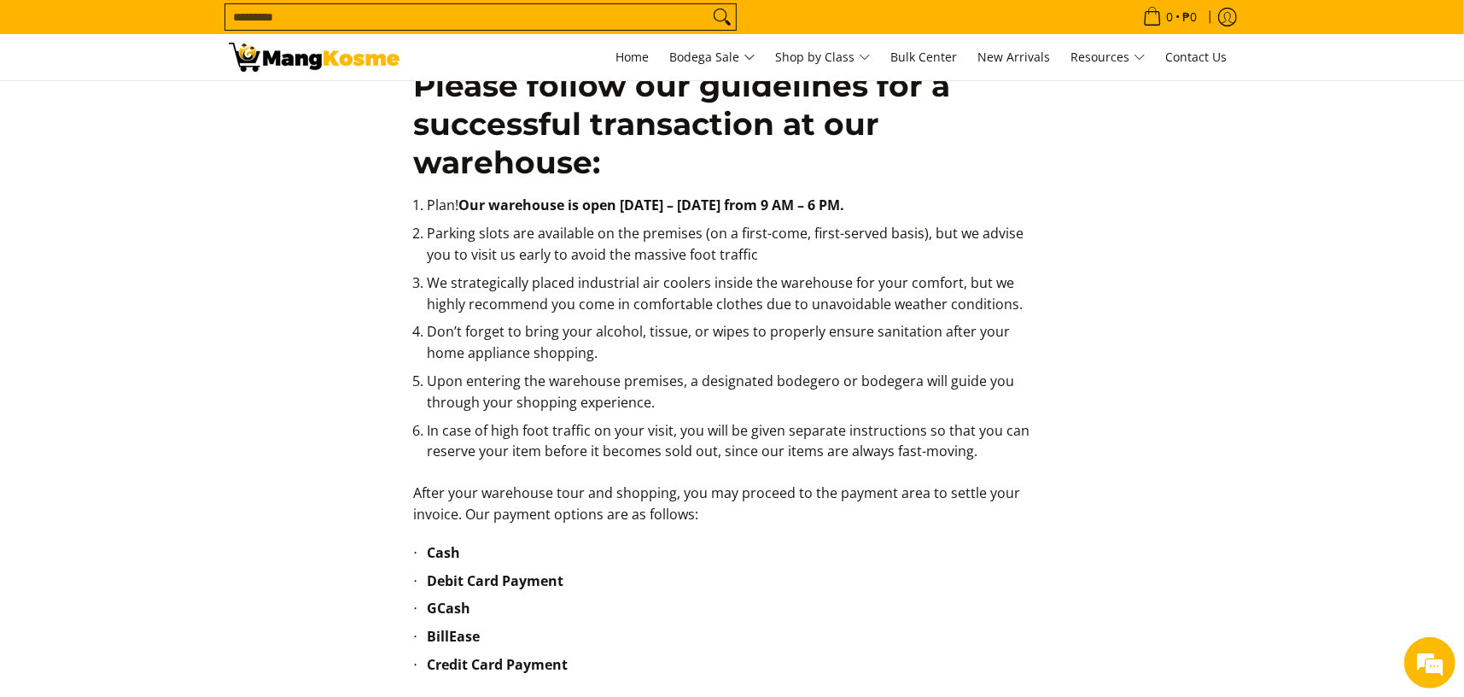
scroll to position [427, 0]
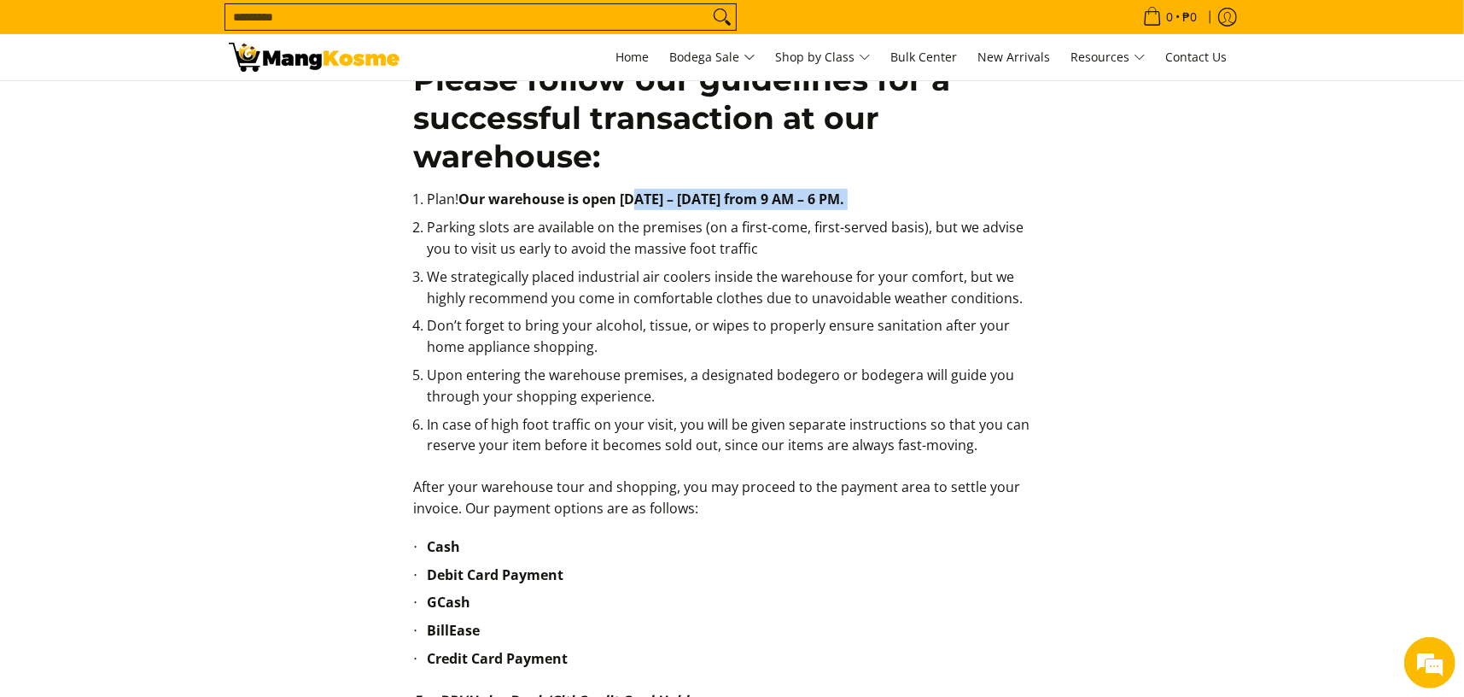
drag, startPoint x: 721, startPoint y: 197, endPoint x: 881, endPoint y: 199, distance: 159.6
click at [881, 199] on li "Plan! Our warehouse is open Monday – Sunday from 9 AM – 6 PM." at bounding box center [739, 203] width 624 height 28
drag, startPoint x: 620, startPoint y: 193, endPoint x: 865, endPoint y: 196, distance: 245.0
click at [844, 196] on strong "Our warehouse is open Monday – Sunday from 9 AM – 6 PM." at bounding box center [651, 198] width 386 height 19
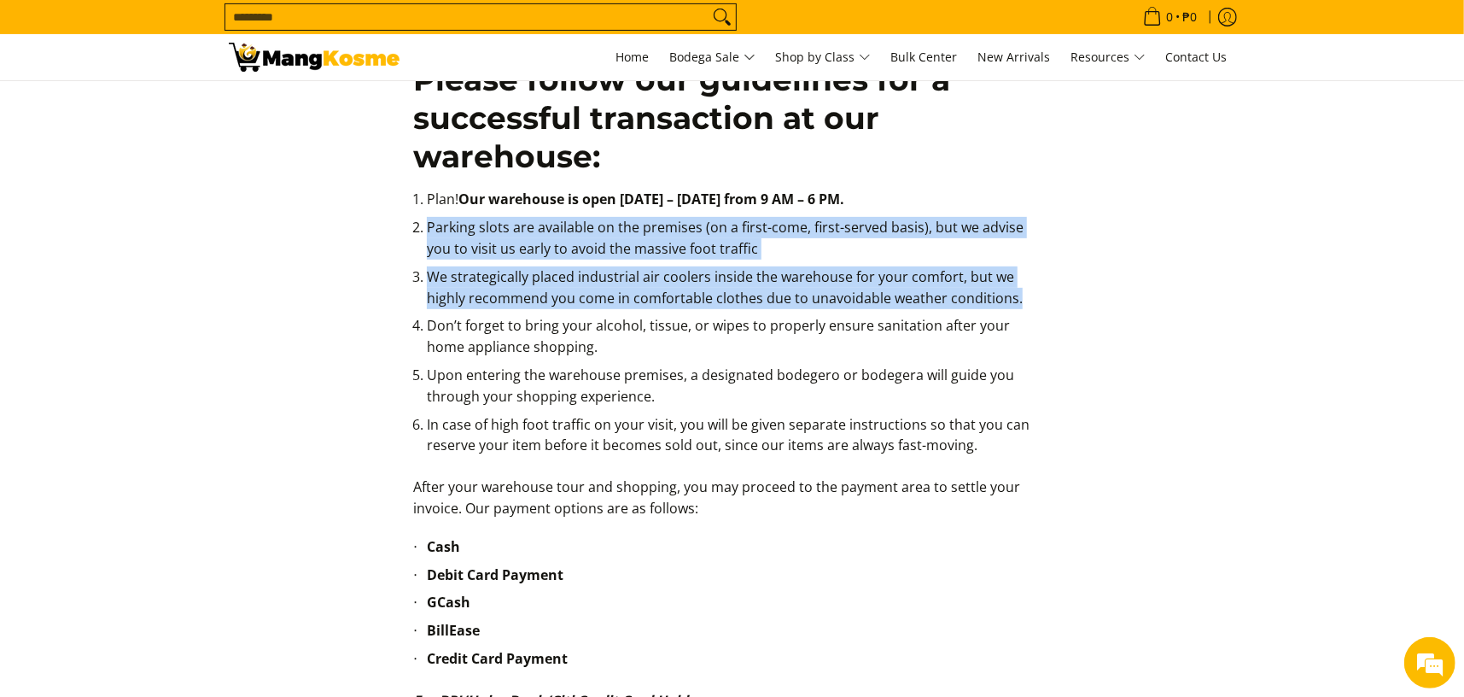
drag, startPoint x: 427, startPoint y: 230, endPoint x: 1014, endPoint y: 298, distance: 591.2
click at [1014, 298] on ol "Plan! Our warehouse is open Monday – Sunday from 9 AM – 6 PM. Parking slots are…" at bounding box center [732, 333] width 638 height 288
click at [593, 299] on li "We strategically placed industrial air coolers inside the warehouse for your co…" at bounding box center [739, 291] width 624 height 50
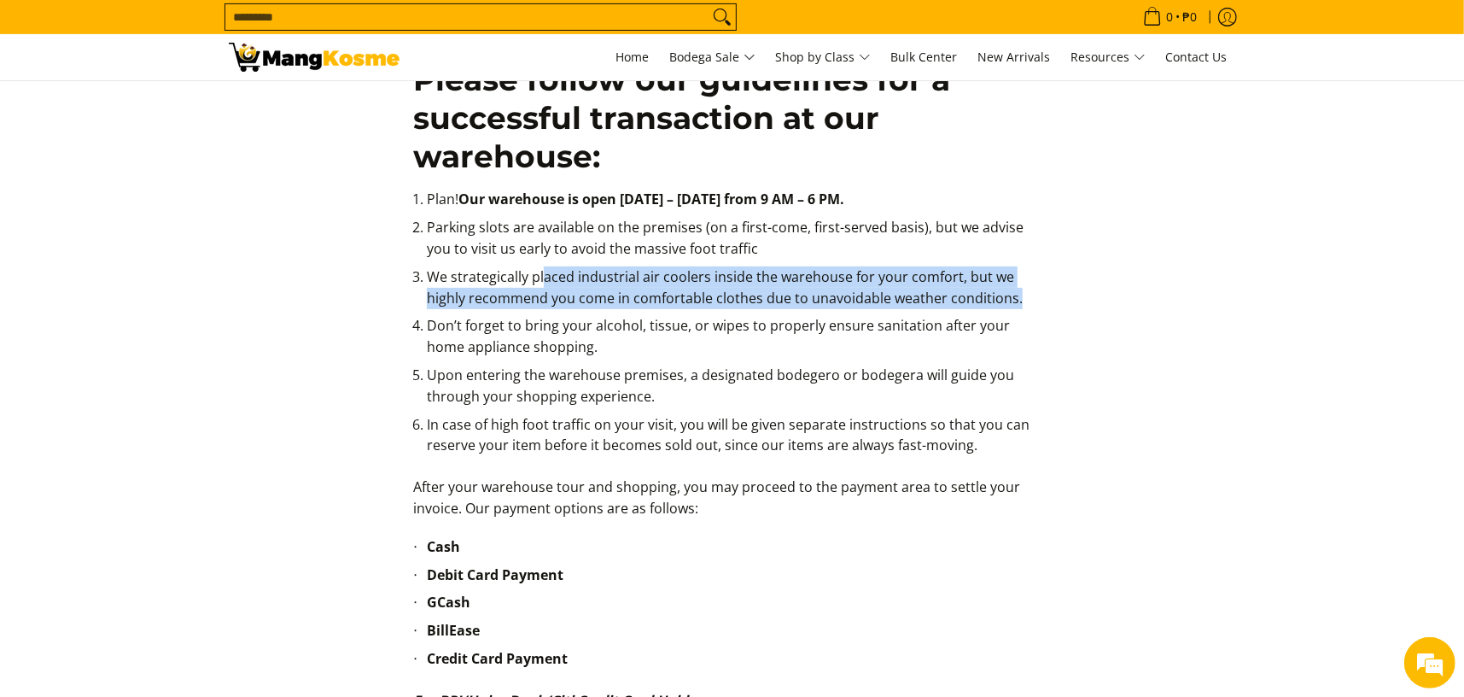
drag, startPoint x: 542, startPoint y: 271, endPoint x: 1122, endPoint y: 299, distance: 581.1
click at [1122, 299] on div "Please follow our guidelines for a successful transaction at our warehouse: Pla…" at bounding box center [732, 700] width 1007 height 1793
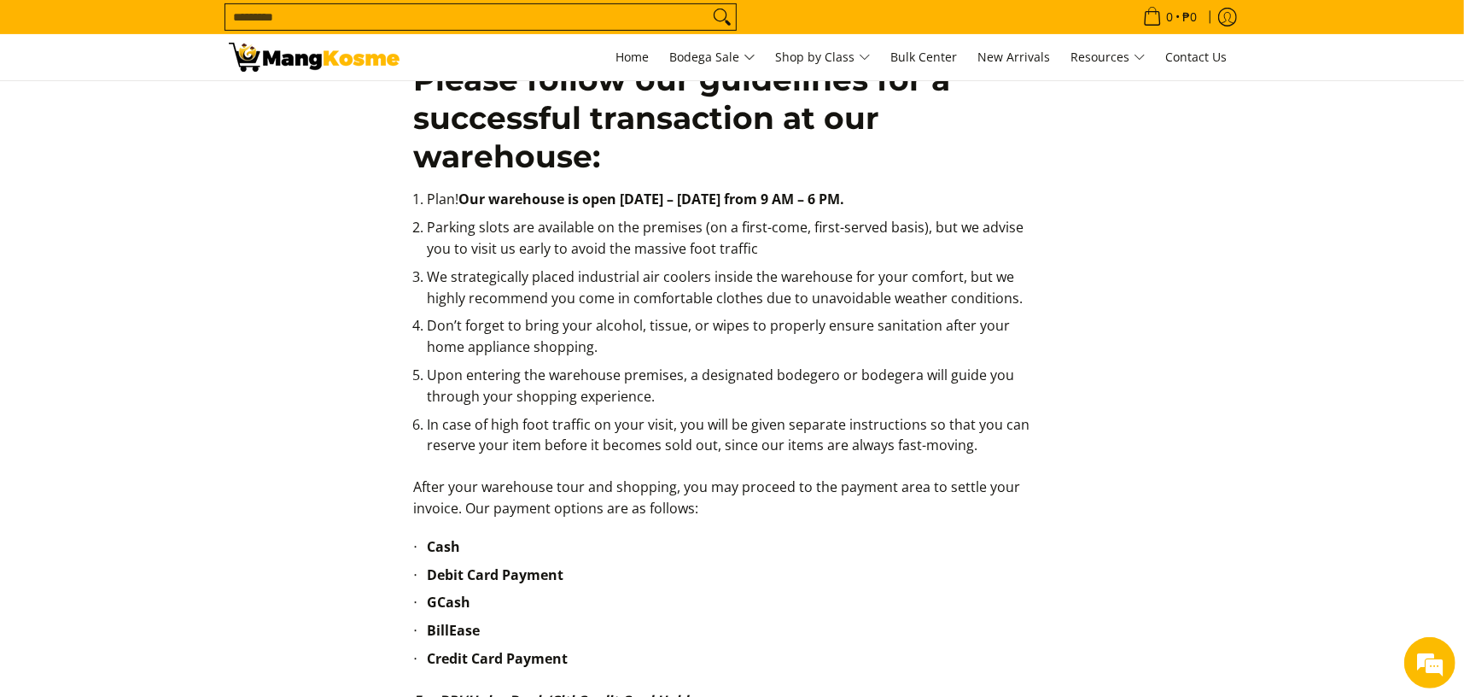
click at [697, 396] on li "Upon entering the warehouse premises, a designated bodegero or bodegera will gu…" at bounding box center [739, 389] width 624 height 50
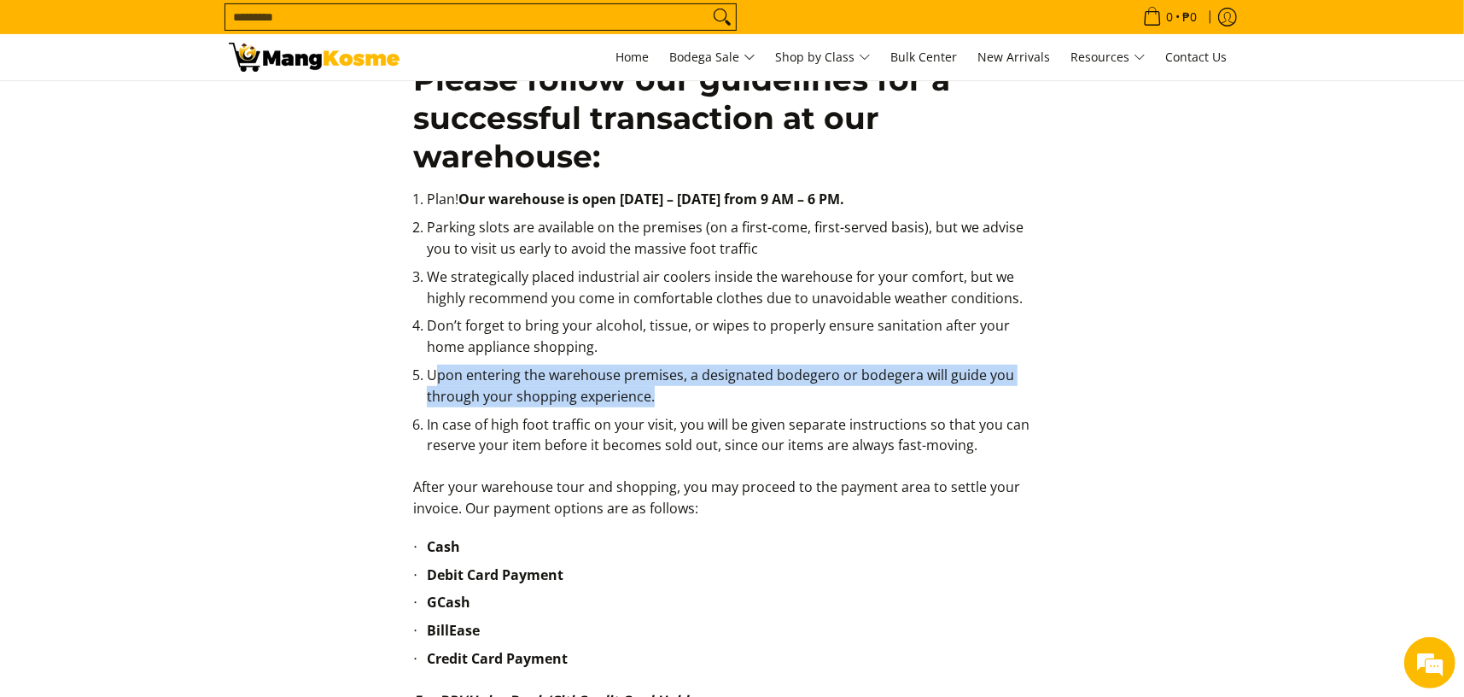
drag, startPoint x: 452, startPoint y: 372, endPoint x: 937, endPoint y: 407, distance: 486.1
click at [937, 407] on li "Upon entering the warehouse premises, a designated bodegero or bodegera will gu…" at bounding box center [739, 389] width 624 height 50
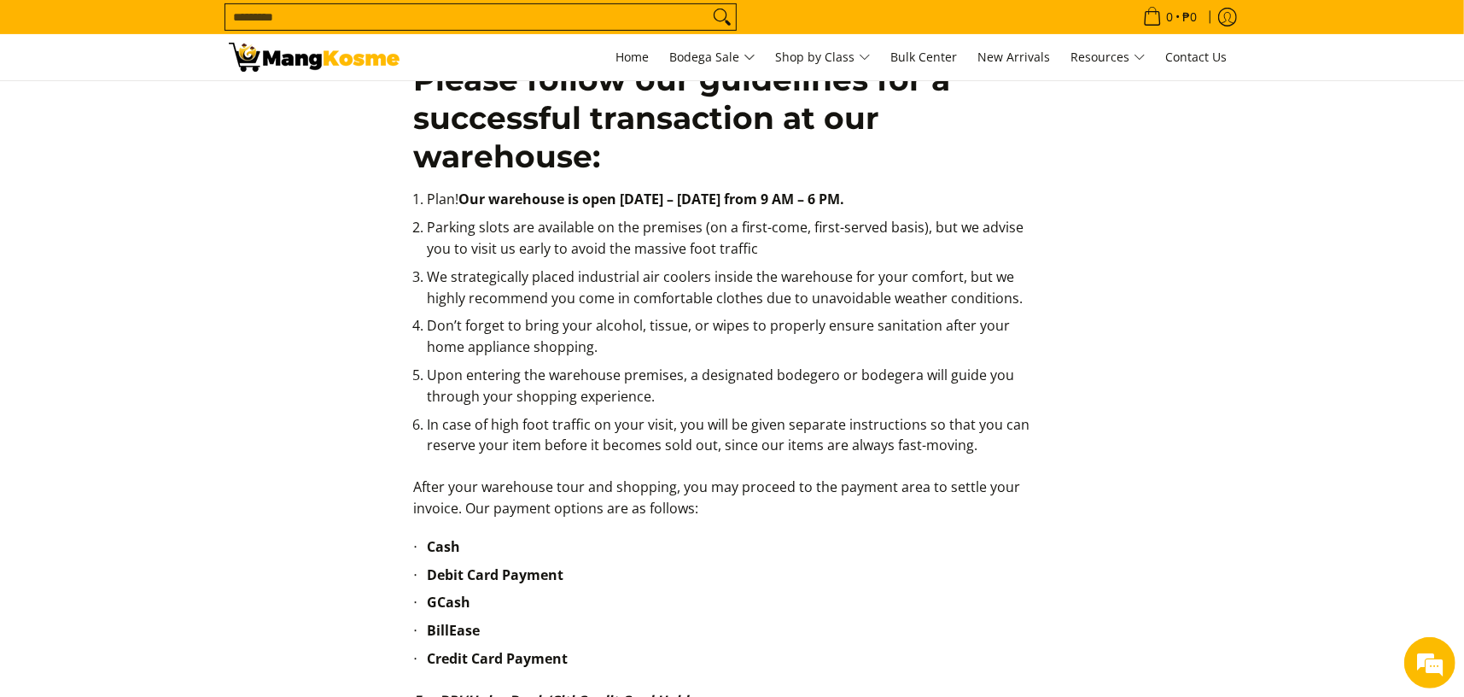
click at [588, 563] on li "Cash" at bounding box center [739, 550] width 624 height 28
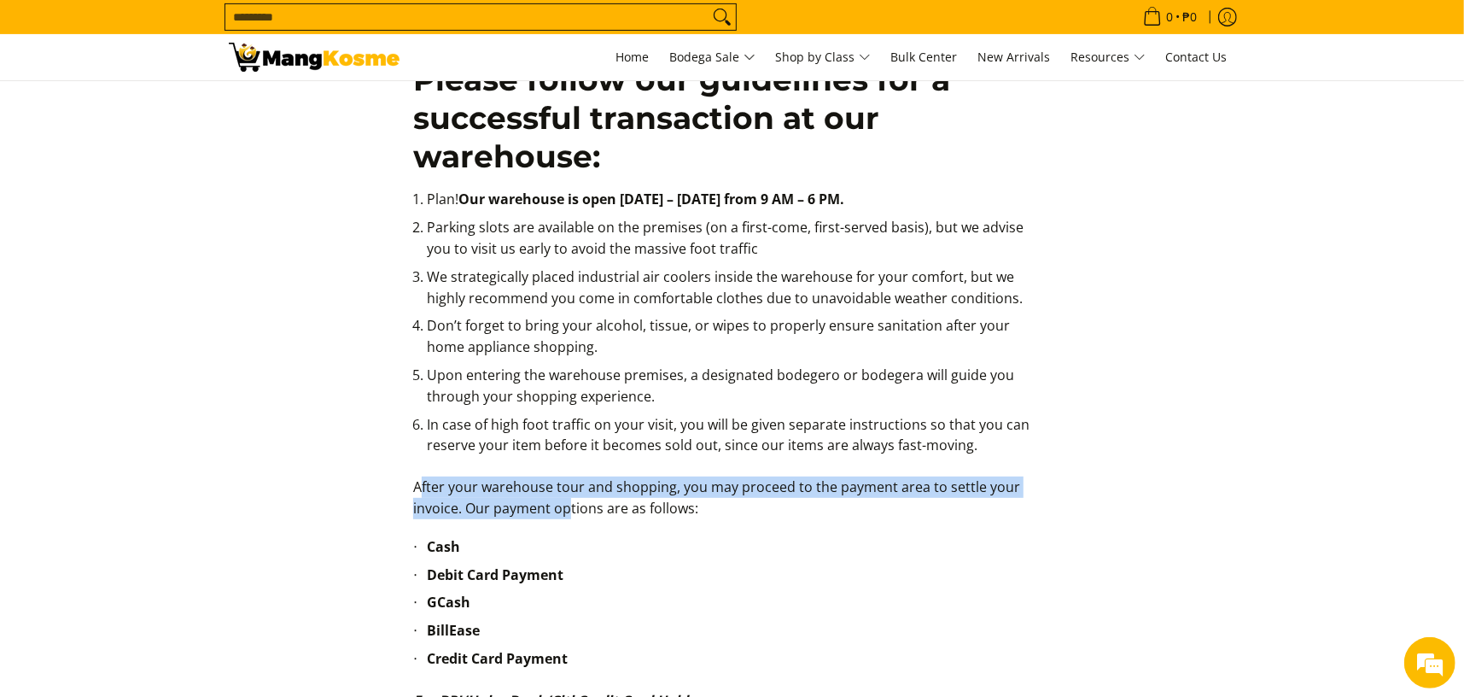
drag, startPoint x: 419, startPoint y: 494, endPoint x: 566, endPoint y: 520, distance: 149.0
click at [566, 520] on p "After your warehouse tour and shopping, you may proceed to the payment area to …" at bounding box center [732, 506] width 638 height 60
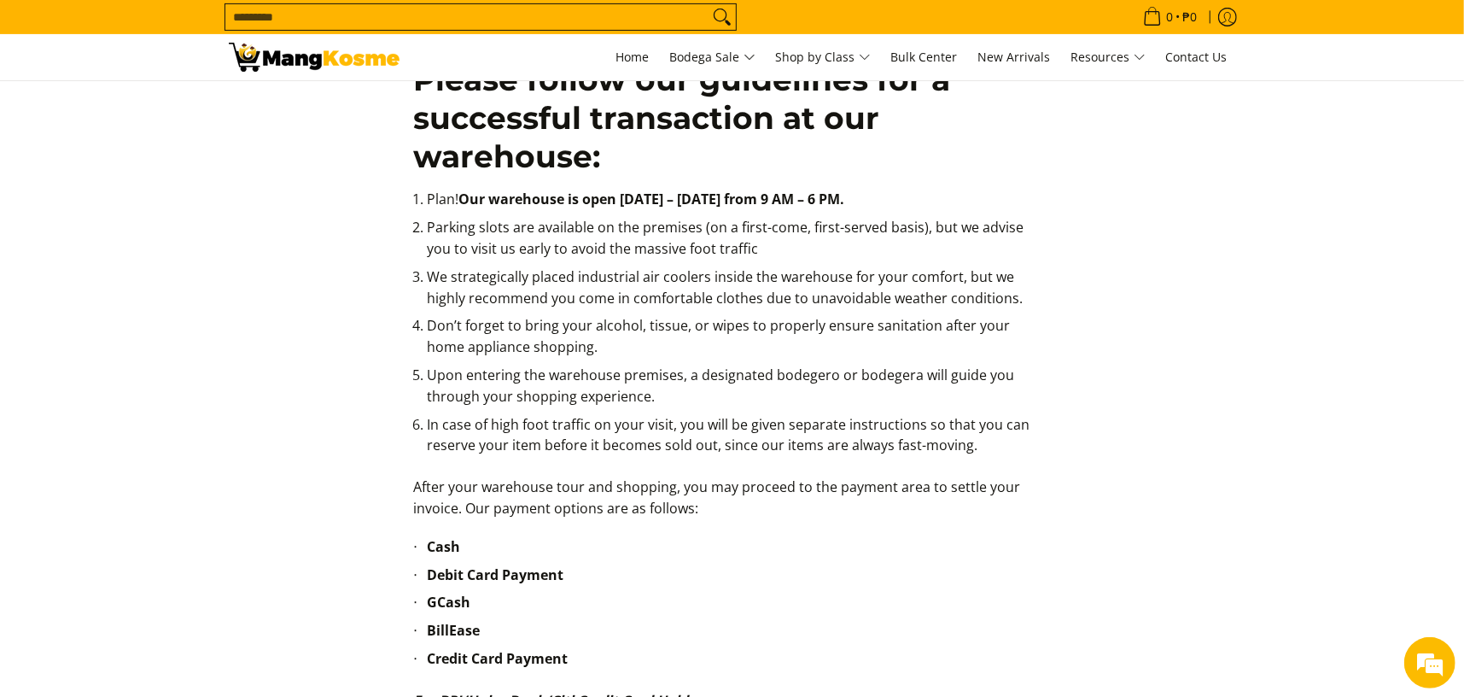
click at [466, 555] on li "Cash" at bounding box center [739, 550] width 624 height 28
drag, startPoint x: 426, startPoint y: 551, endPoint x: 527, endPoint y: 551, distance: 100.7
click at [527, 551] on ul "Cash Debit Card Payment GCash BillEase Credit Card Payment" at bounding box center [732, 613] width 638 height 154
drag, startPoint x: 442, startPoint y: 604, endPoint x: 531, endPoint y: 617, distance: 89.7
click at [531, 617] on ul "Cash Debit Card Payment GCash BillEase Credit Card Payment" at bounding box center [732, 613] width 638 height 154
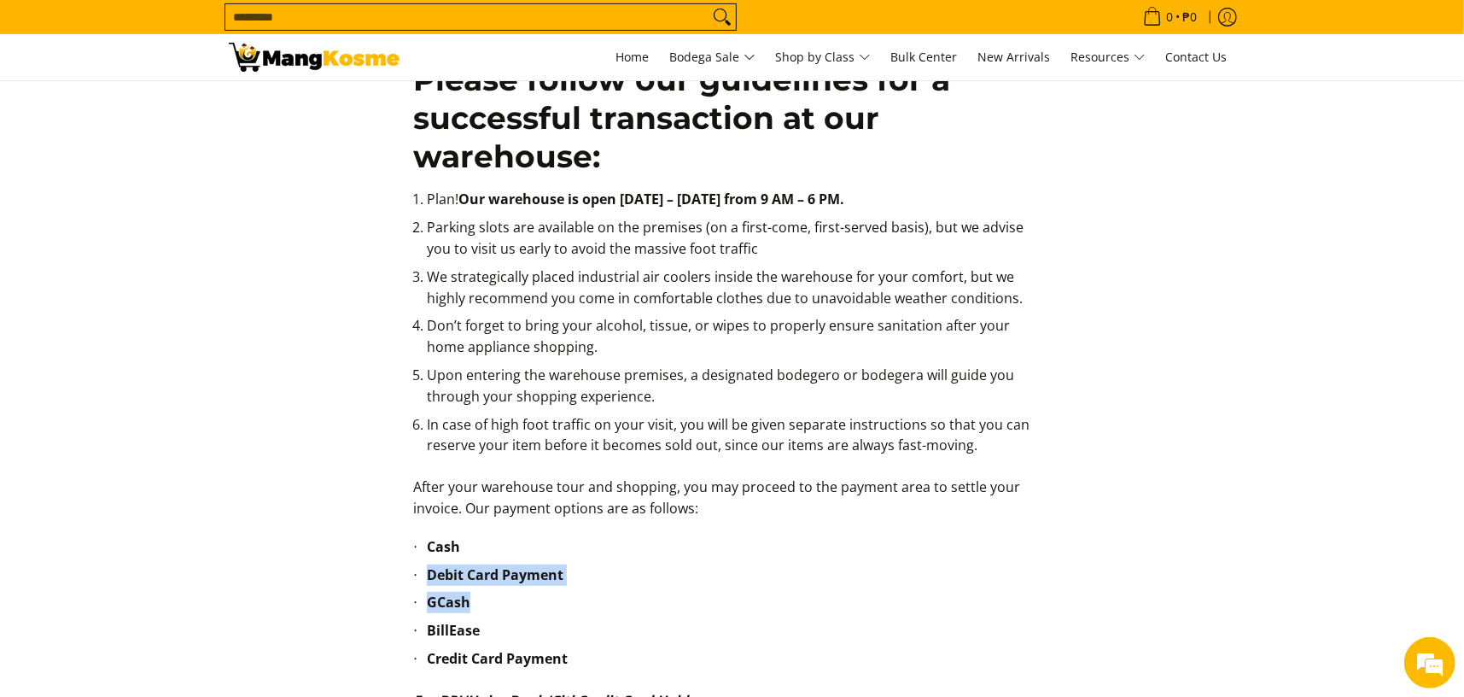
click at [558, 617] on li "GCash" at bounding box center [739, 606] width 624 height 28
drag, startPoint x: 434, startPoint y: 603, endPoint x: 499, endPoint y: 605, distance: 64.1
click at [499, 605] on li "GCash" at bounding box center [739, 606] width 624 height 28
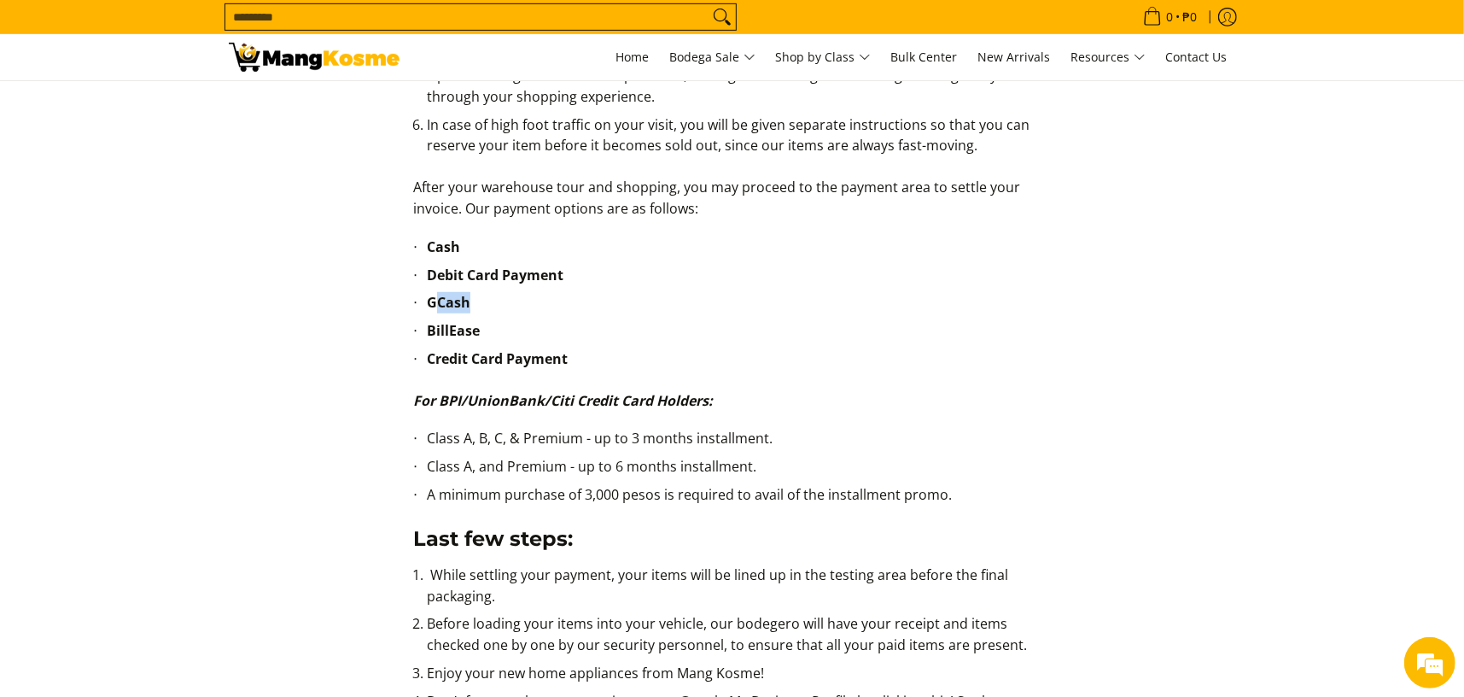
scroll to position [768, 0]
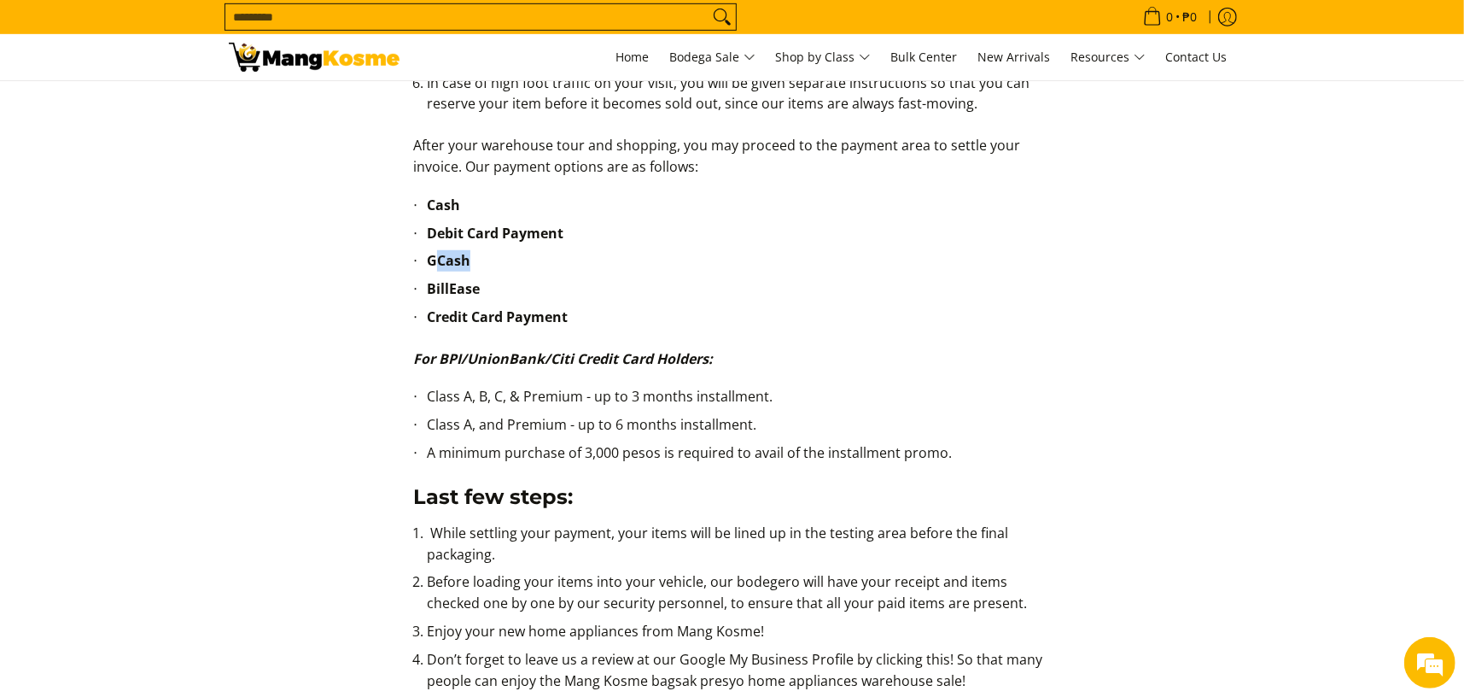
drag, startPoint x: 445, startPoint y: 362, endPoint x: 757, endPoint y: 373, distance: 312.6
click at [757, 373] on p "For BPI/UnionBank/Citi Credit Card Holders:" at bounding box center [732, 367] width 638 height 38
drag, startPoint x: 435, startPoint y: 456, endPoint x: 720, endPoint y: 462, distance: 285.2
click at [720, 462] on li "A minimum purchase of 3,000 pesos is required to avail of the installment promo." at bounding box center [739, 456] width 624 height 28
click at [434, 455] on li "A minimum purchase of 3,000 pesos is required to avail of the installment promo." at bounding box center [739, 456] width 624 height 28
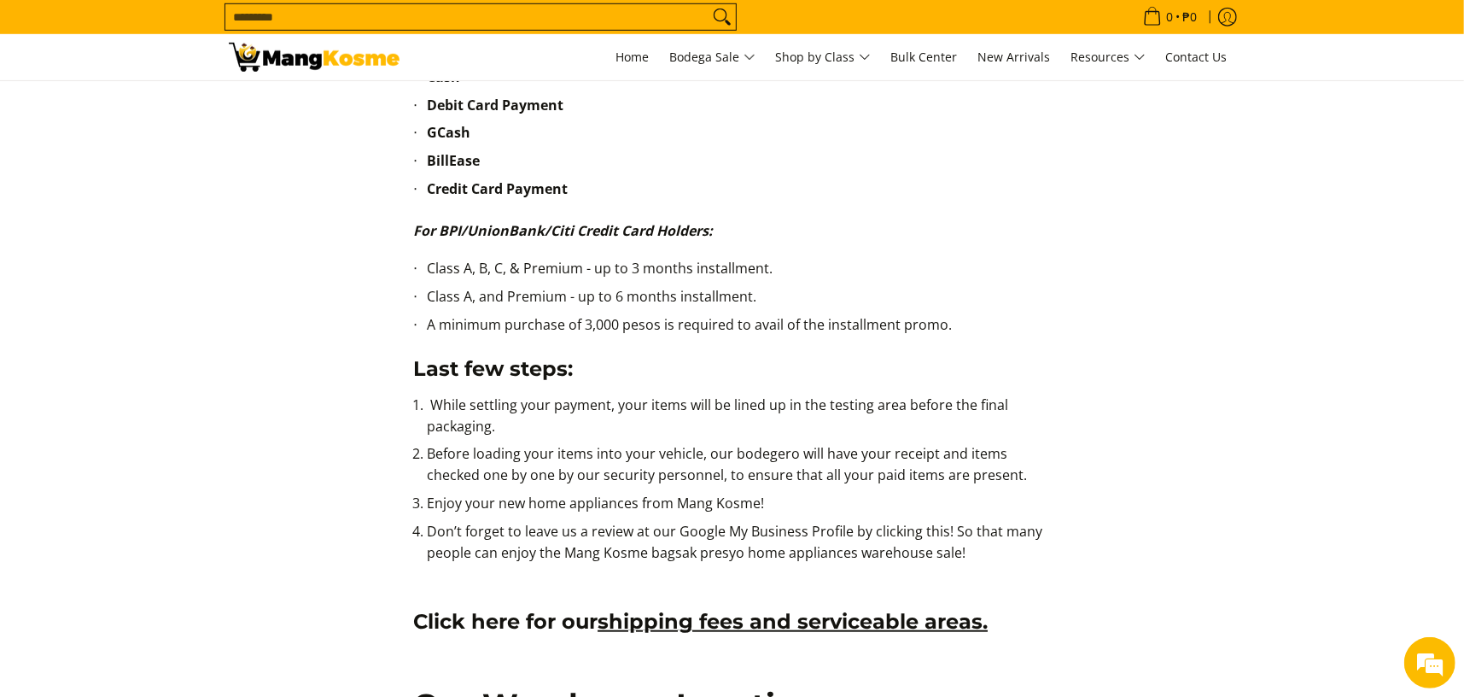
scroll to position [939, 0]
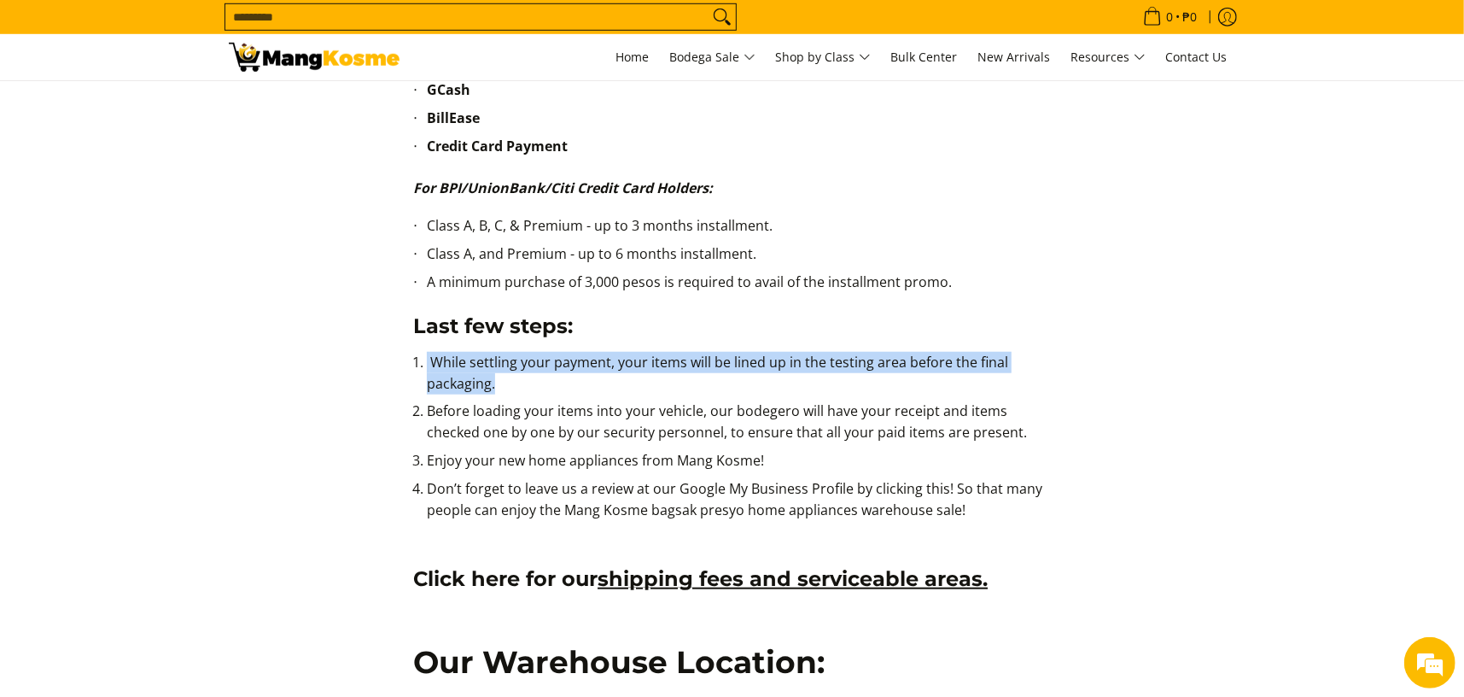
drag, startPoint x: 427, startPoint y: 359, endPoint x: 540, endPoint y: 374, distance: 114.6
click at [540, 374] on li "While settling your payment, your items will be lined up in the testing area be…" at bounding box center [739, 377] width 624 height 50
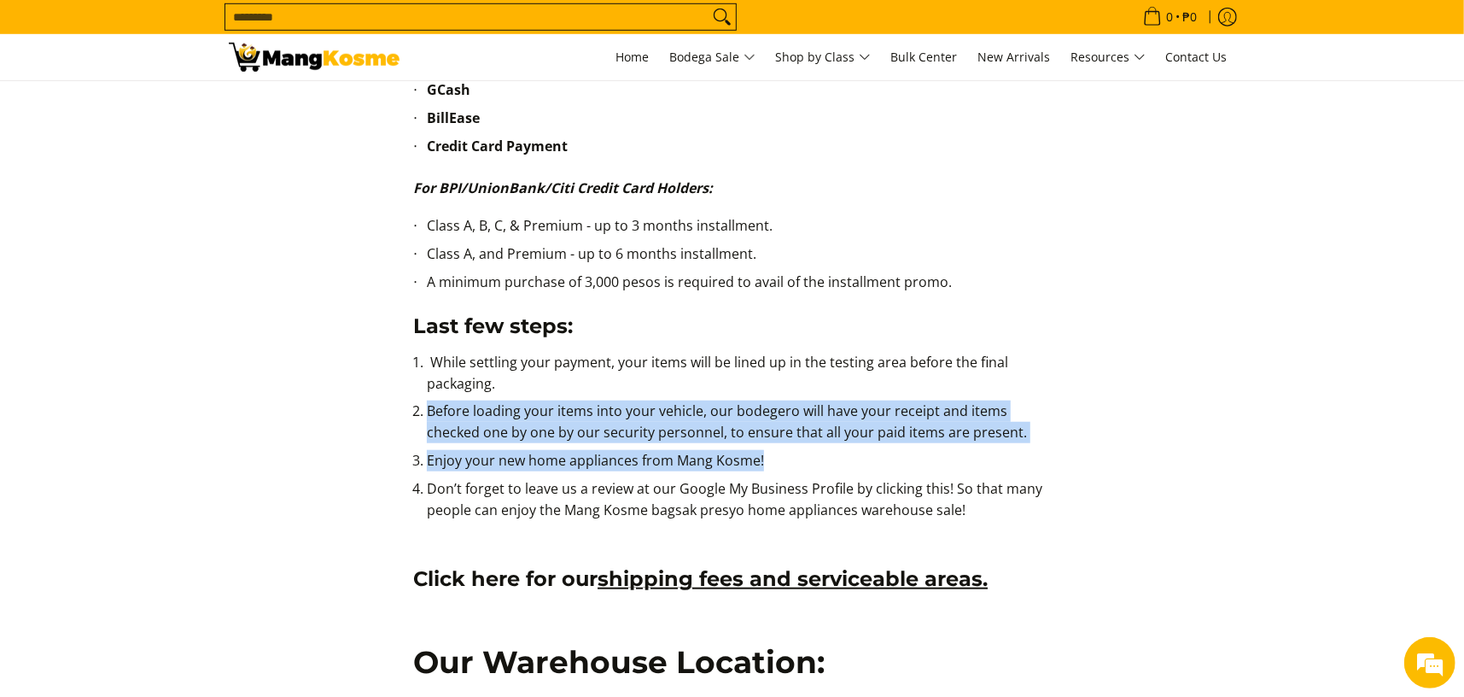
drag, startPoint x: 430, startPoint y: 414, endPoint x: 784, endPoint y: 461, distance: 357.3
click at [784, 461] on ol "While settling your payment, your items will be lined up in the testing area be…" at bounding box center [732, 446] width 638 height 189
click at [592, 470] on li "Enjoy your new home appliances from Mang Kosme!" at bounding box center [739, 464] width 624 height 28
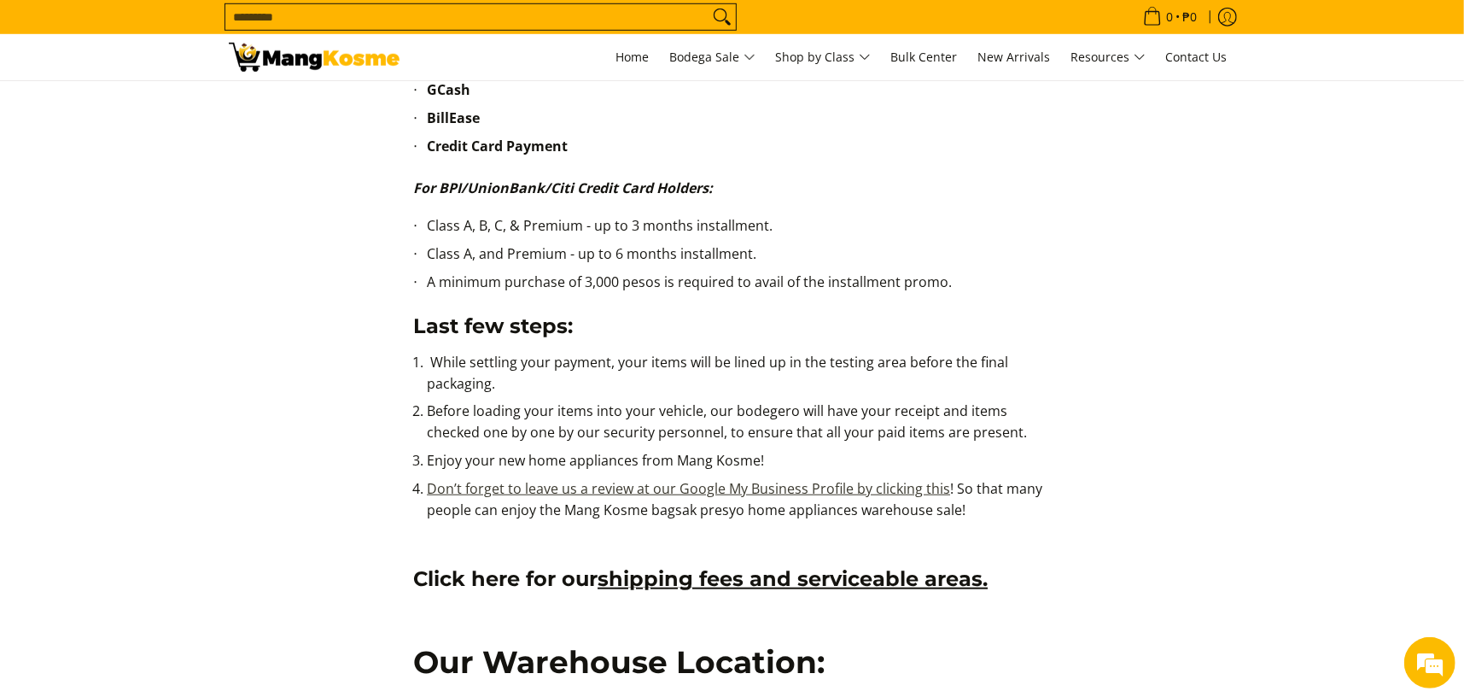
click at [697, 486] on link "Don’t forget to leave us a review at our Google My Business Profile by clicking…" at bounding box center [688, 488] width 523 height 19
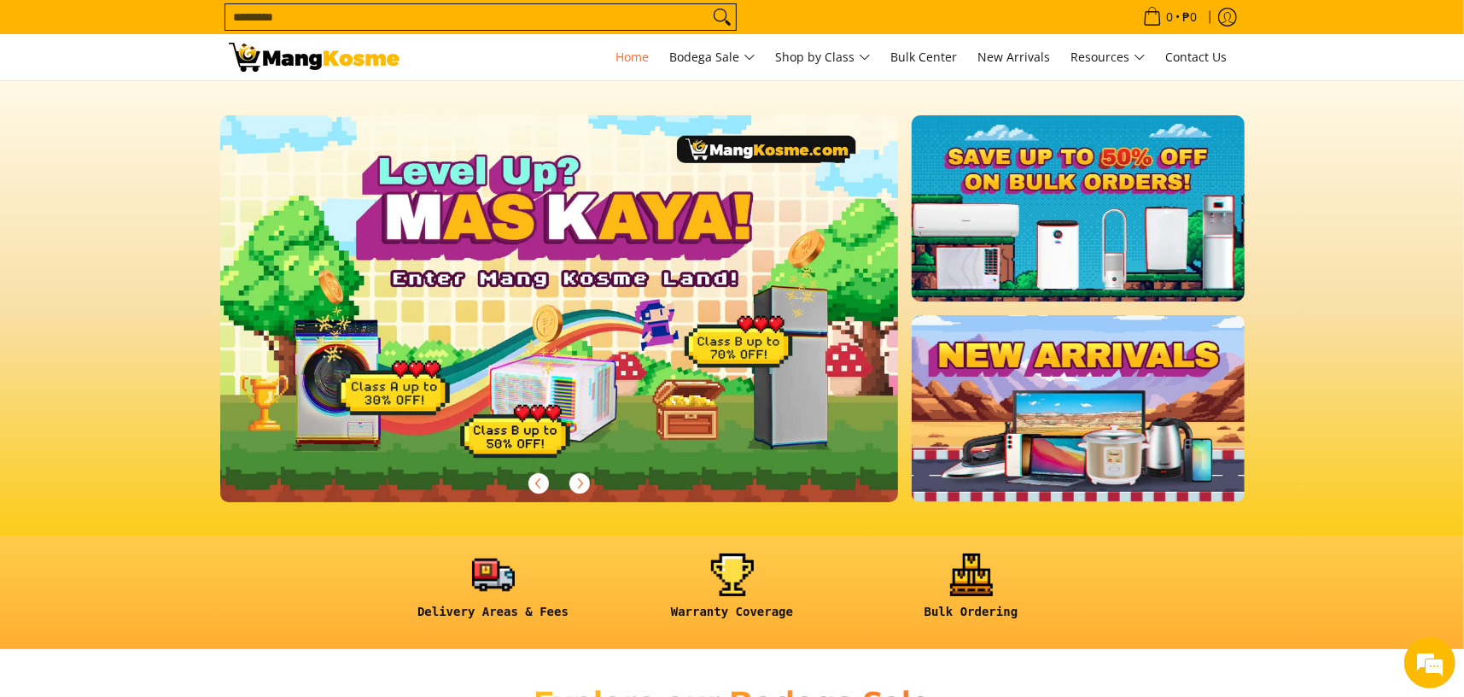
click at [1073, 234] on link at bounding box center [1078, 208] width 332 height 186
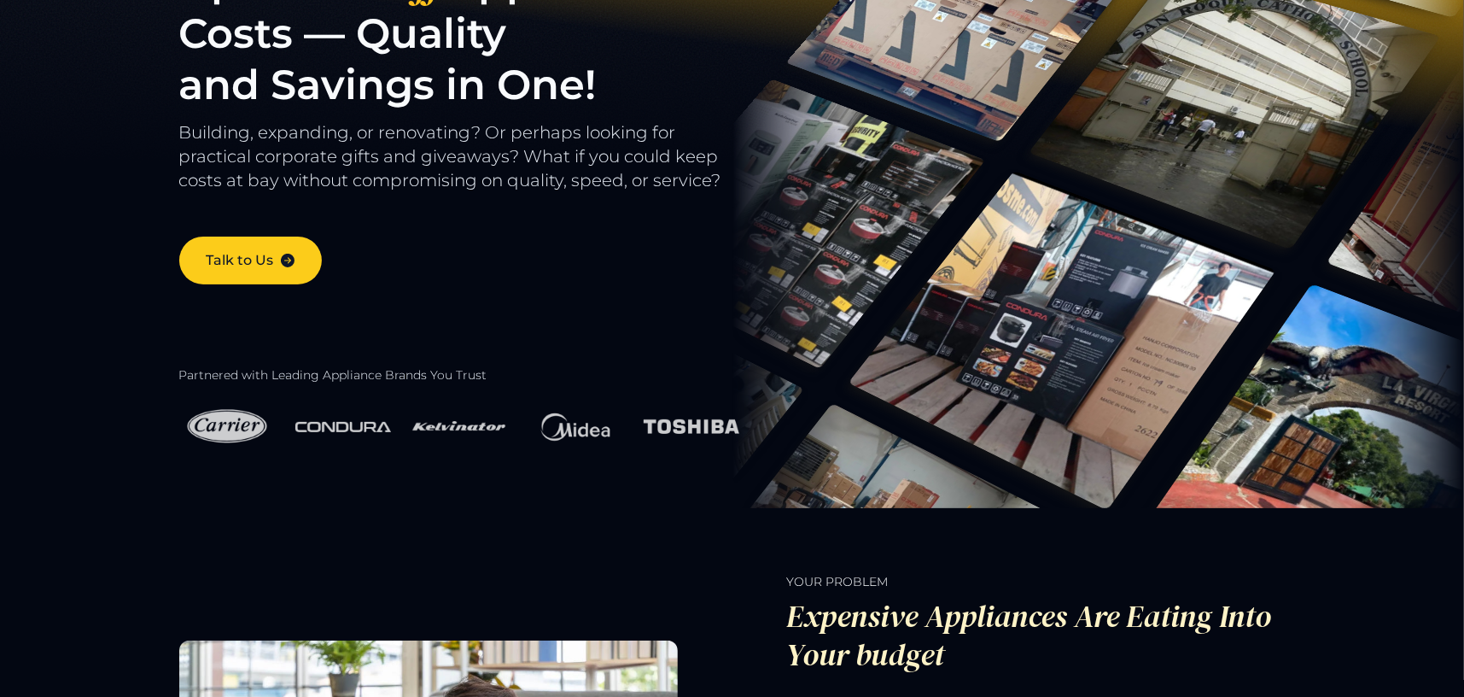
scroll to position [101, 0]
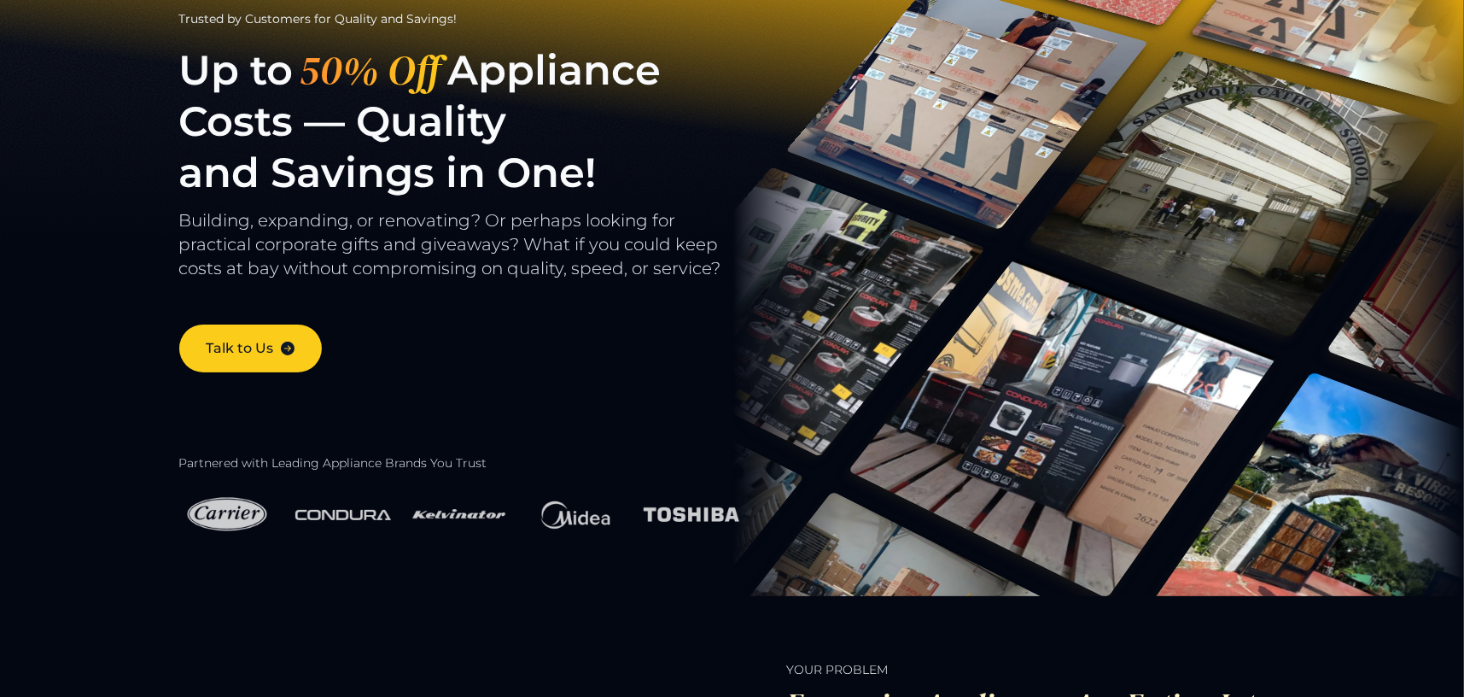
click at [302, 512] on img at bounding box center [343, 514] width 96 height 31
click at [248, 512] on img at bounding box center [227, 514] width 96 height 59
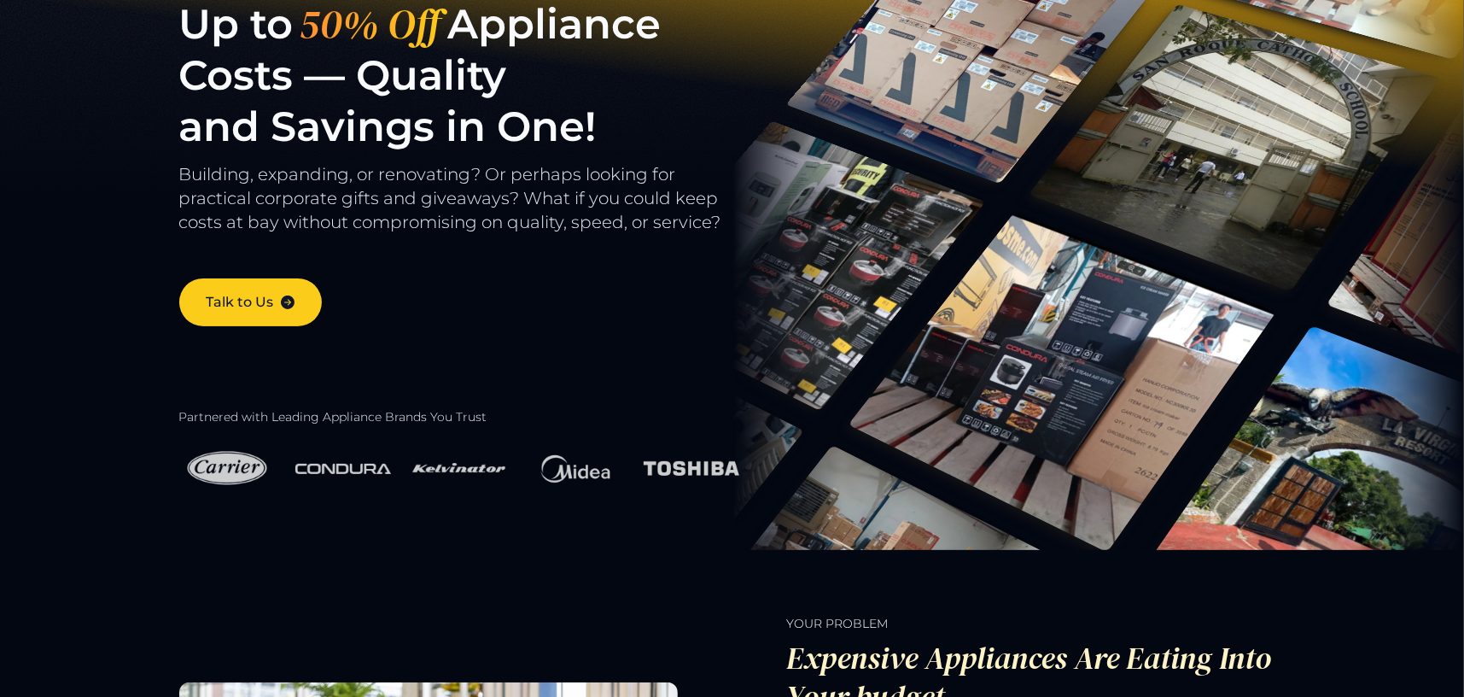
scroll to position [0, 0]
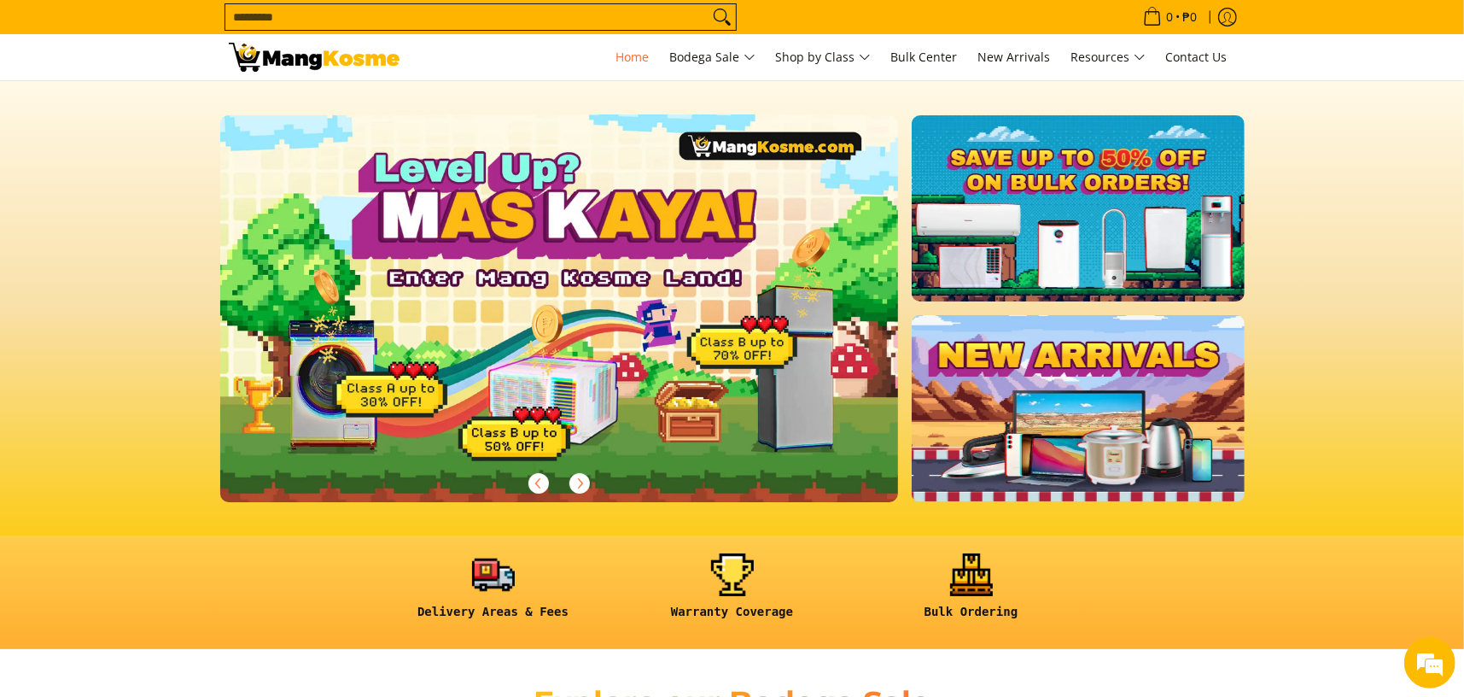
click at [531, 346] on img at bounding box center [559, 308] width 692 height 394
click at [588, 486] on span "Next" at bounding box center [579, 483] width 20 height 20
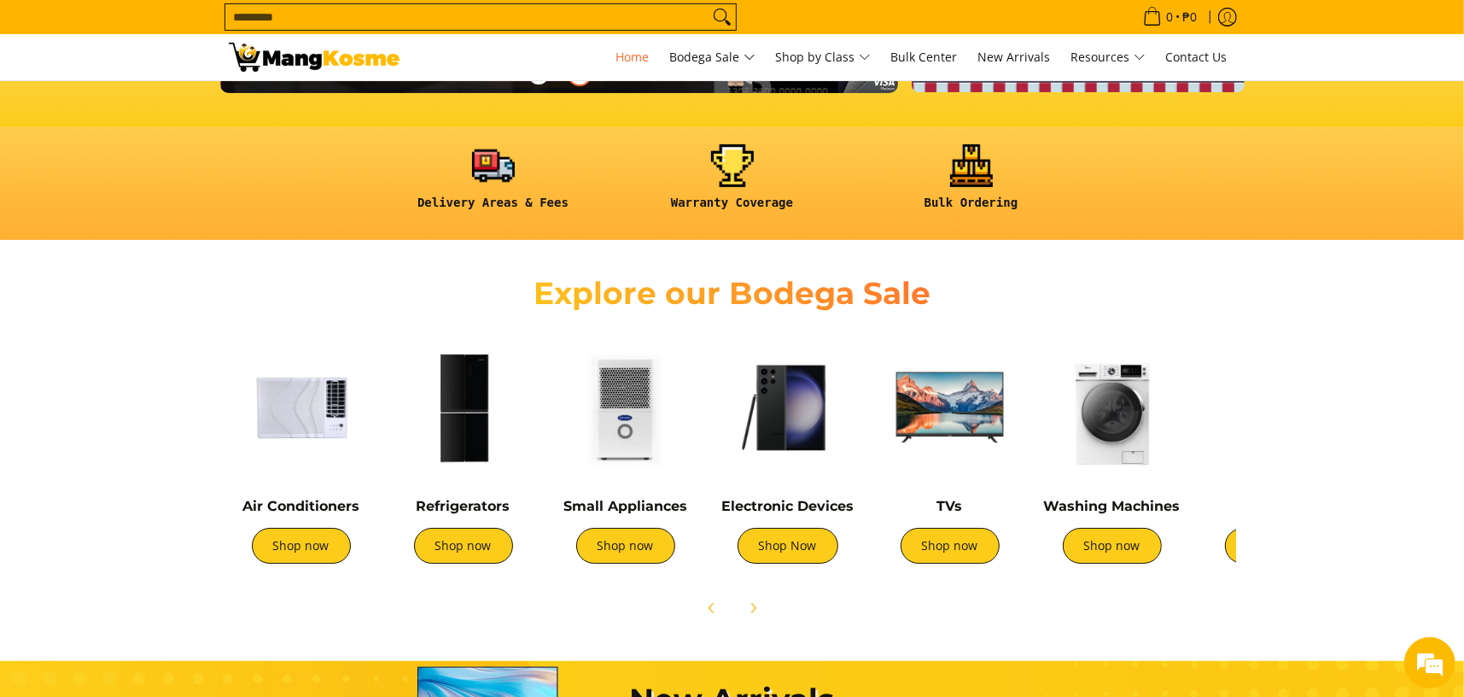
scroll to position [512, 0]
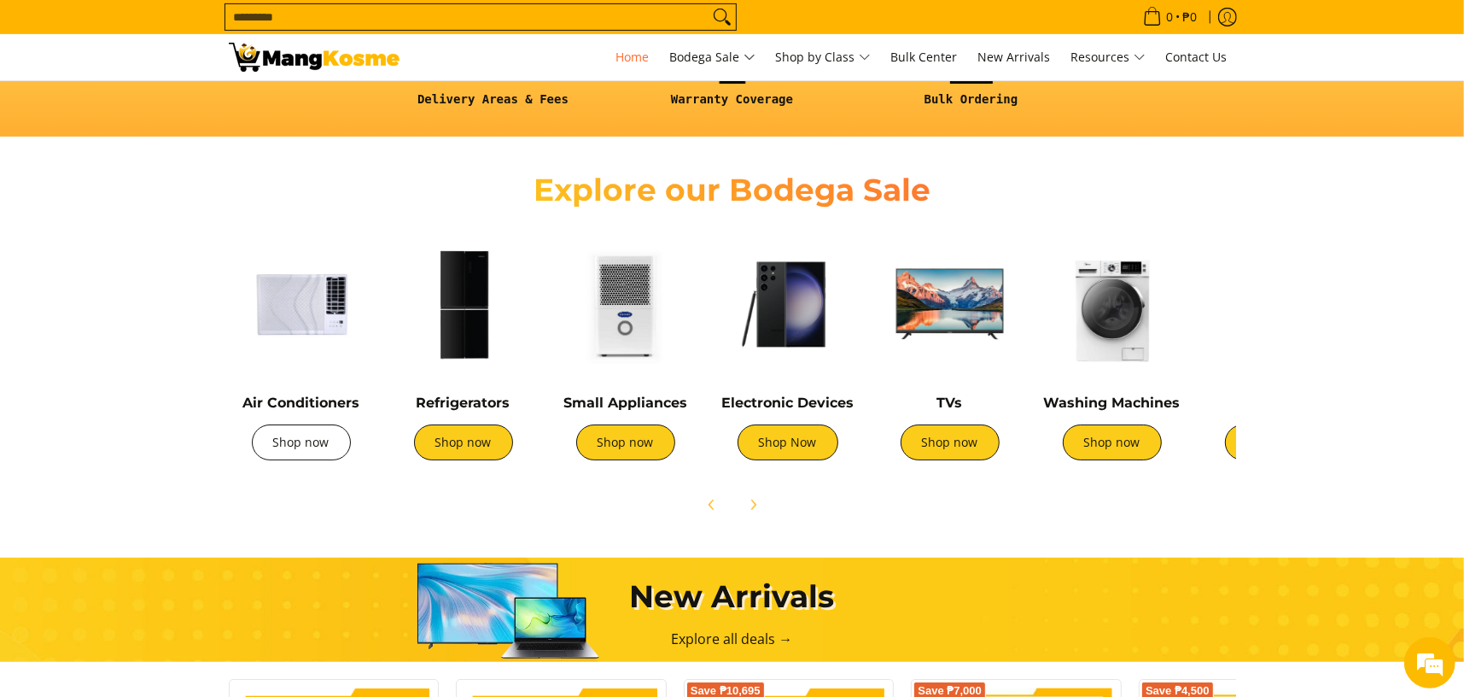
click at [299, 444] on link "Shop now" at bounding box center [301, 442] width 99 height 36
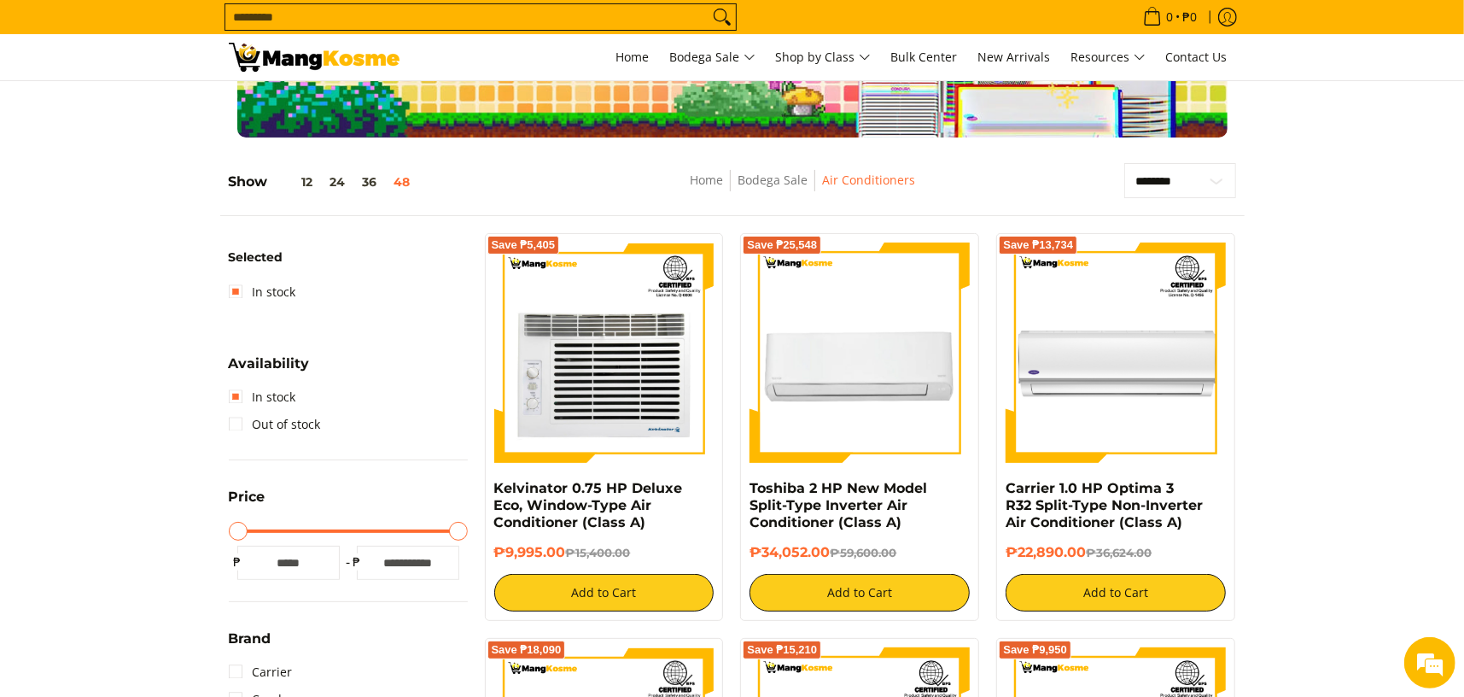
scroll to position [240, 0]
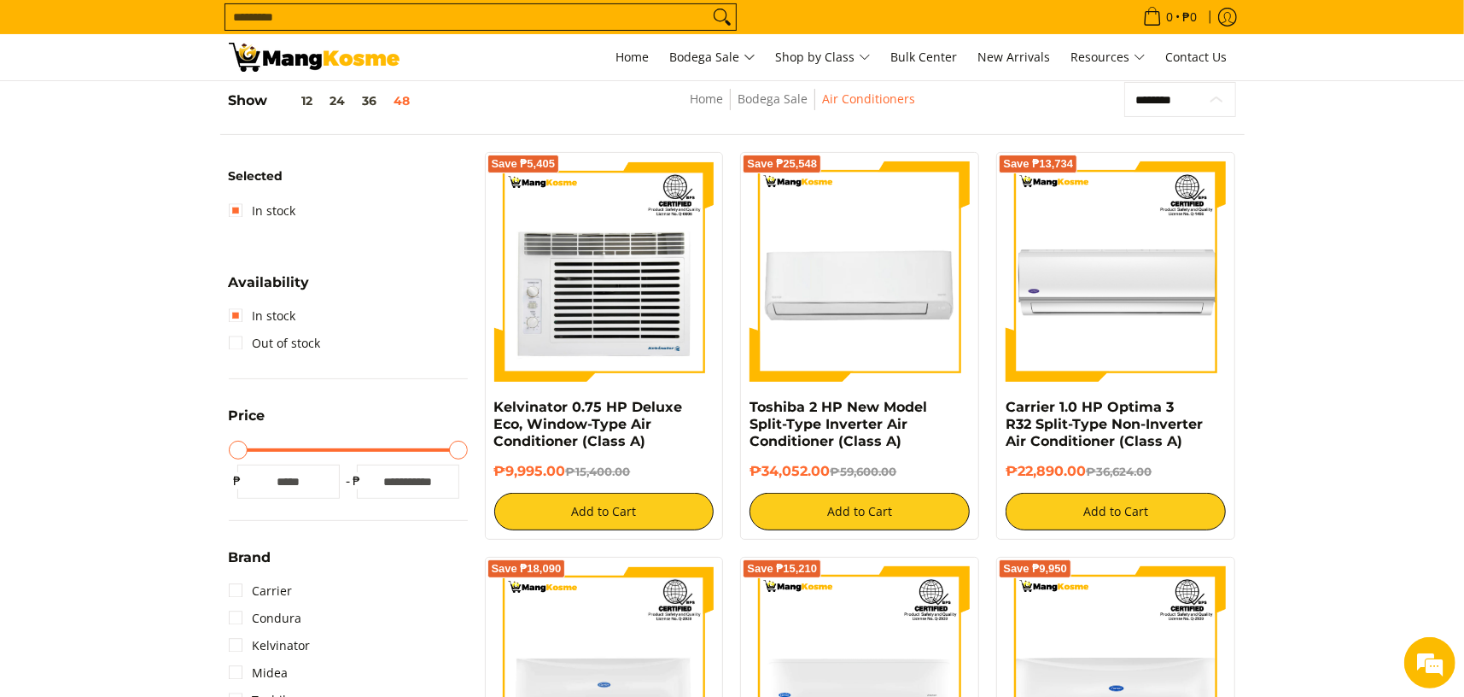
click at [1166, 102] on select "**********" at bounding box center [1180, 100] width 112 height 36
select select "**********"
click at [1124, 82] on select "**********" at bounding box center [1180, 100] width 112 height 36
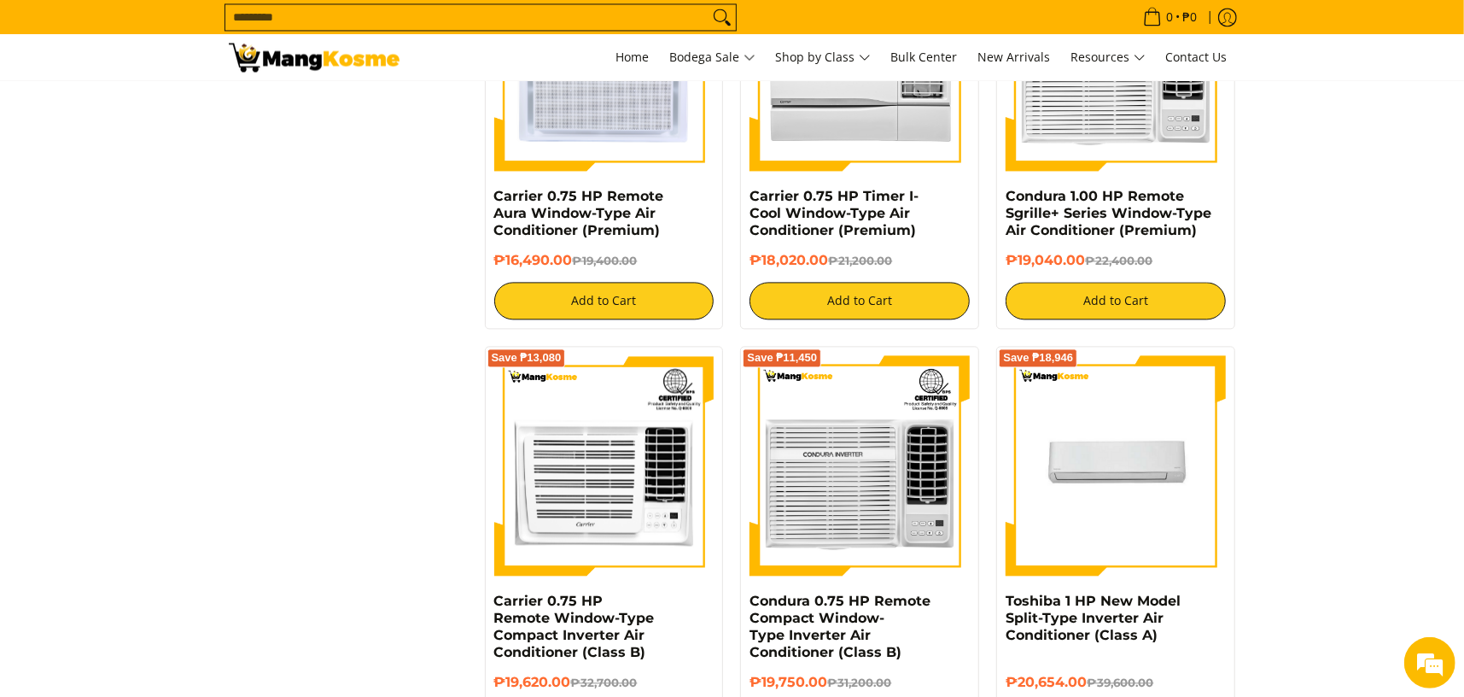
scroll to position [2545, 0]
